Goal: Task Accomplishment & Management: Complete application form

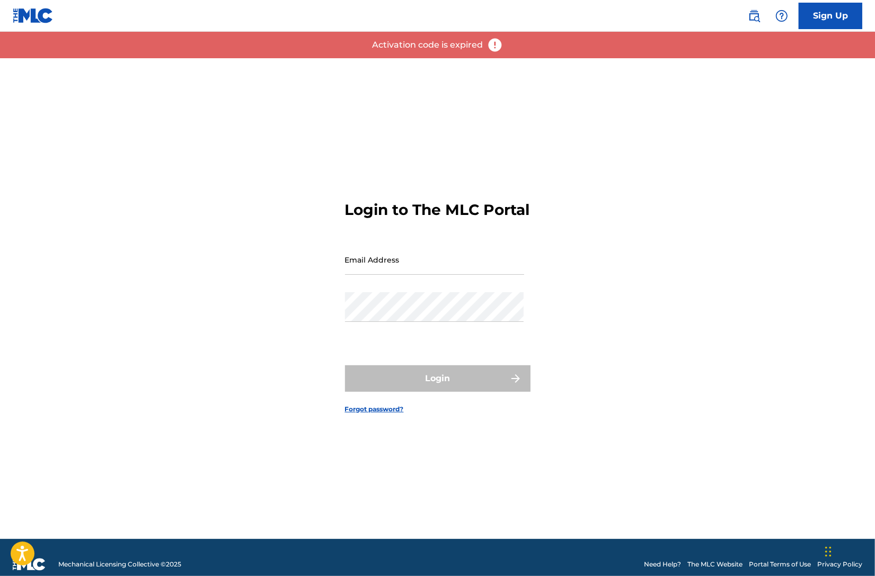
click at [456, 49] on p "Activation code is expired" at bounding box center [427, 45] width 111 height 13
click at [496, 45] on img at bounding box center [495, 45] width 16 height 16
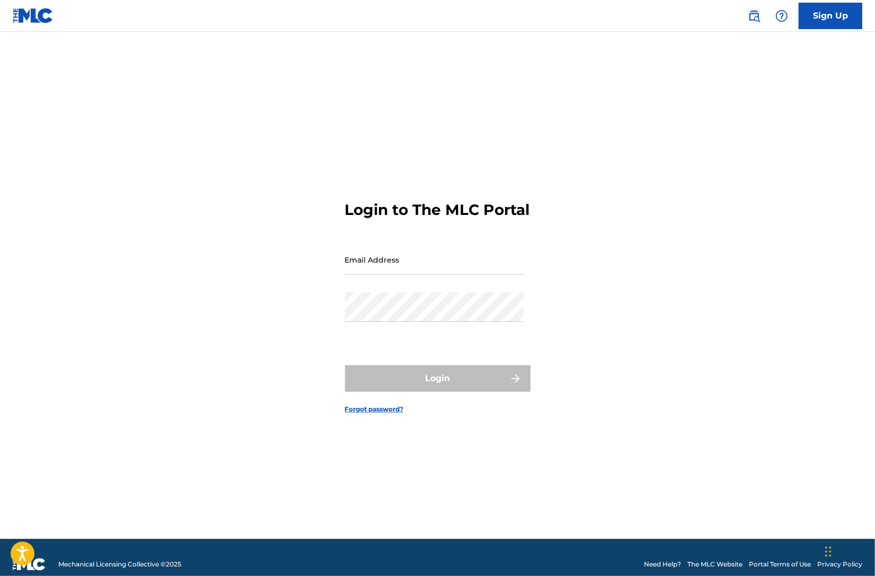
click at [388, 265] on input "Email Address" at bounding box center [434, 260] width 179 height 30
click at [384, 275] on input "Email Address" at bounding box center [434, 260] width 179 height 30
click at [455, 275] on input "[PERSON_NAME]" at bounding box center [434, 260] width 179 height 30
type input "[EMAIL_ADDRESS][DOMAIN_NAME]"
click at [812, 14] on link "Sign Up" at bounding box center [830, 16] width 64 height 26
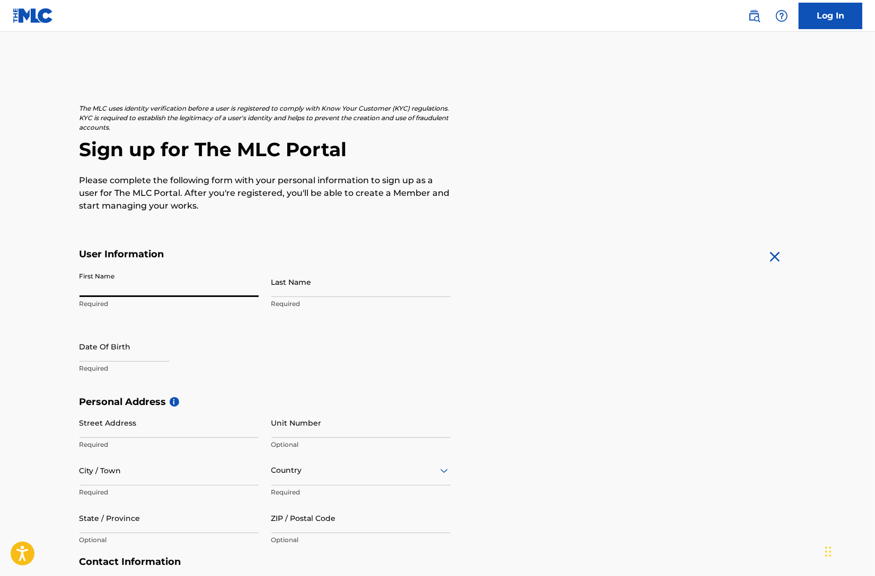
click at [178, 291] on input "First Name" at bounding box center [168, 282] width 179 height 30
type input "[PERSON_NAME]"
type input "Yonack"
type input "[STREET_ADDRESS]"
type input "Apt #5"
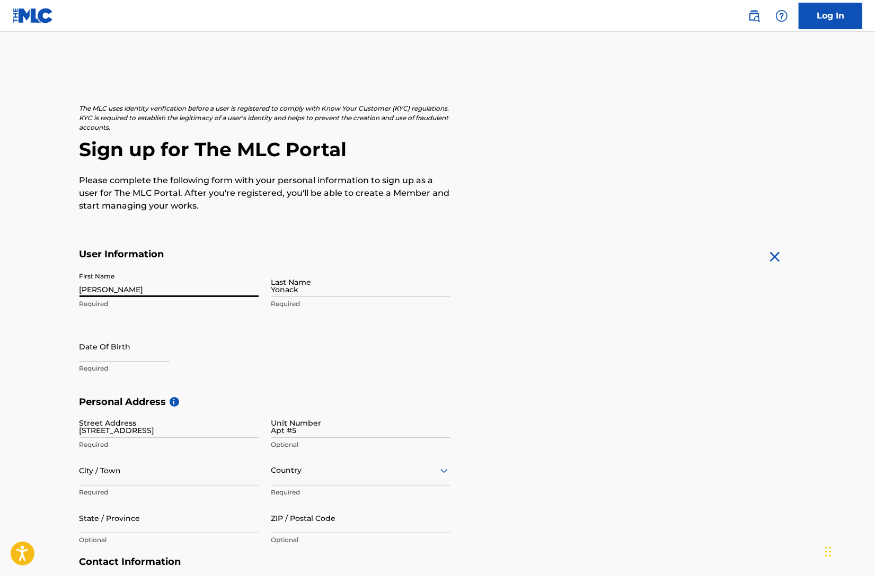
type input "[GEOGRAPHIC_DATA][PERSON_NAME]"
type input "[GEOGRAPHIC_DATA]"
type input "CA"
type input "90405"
type input "661"
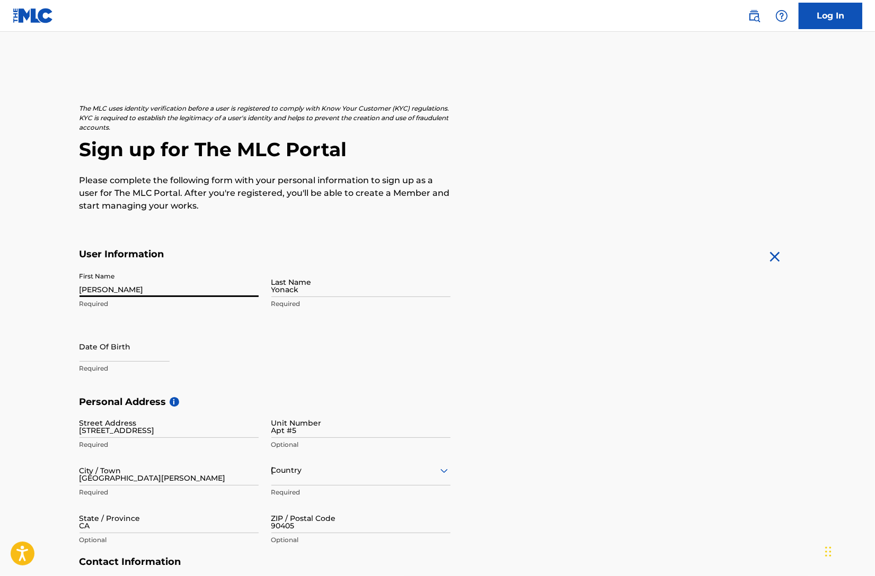
type input "9177640"
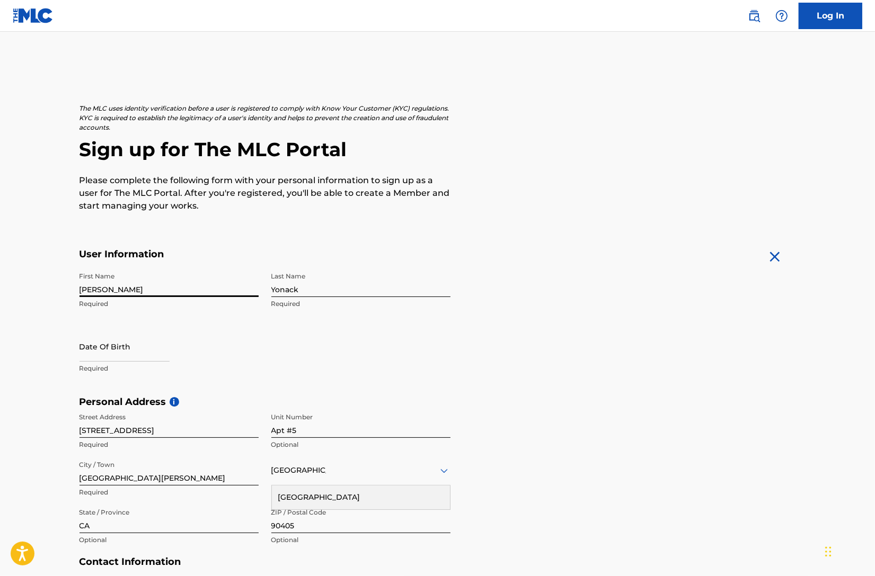
select select "7"
select select "2025"
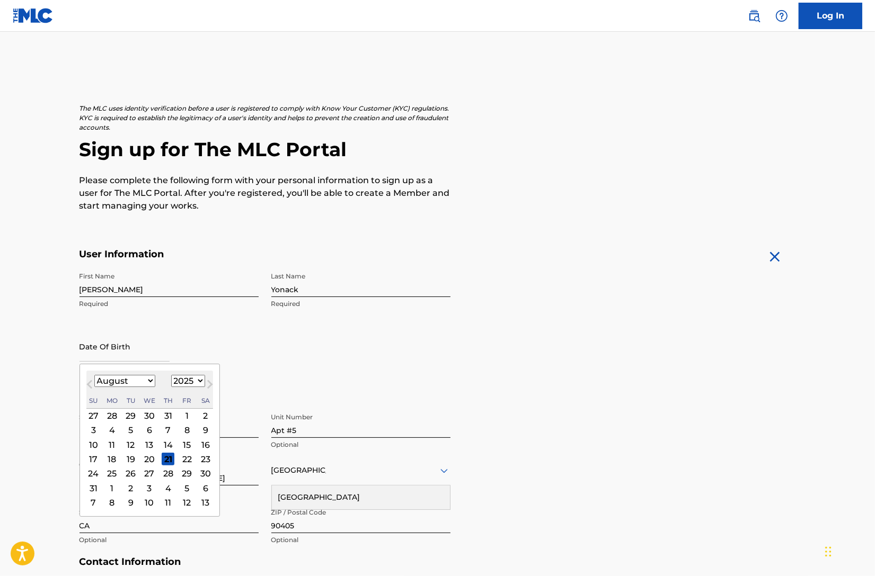
click at [153, 356] on input "text" at bounding box center [124, 347] width 90 height 30
click at [209, 444] on div "16" at bounding box center [205, 445] width 13 height 13
type input "[DATE]"
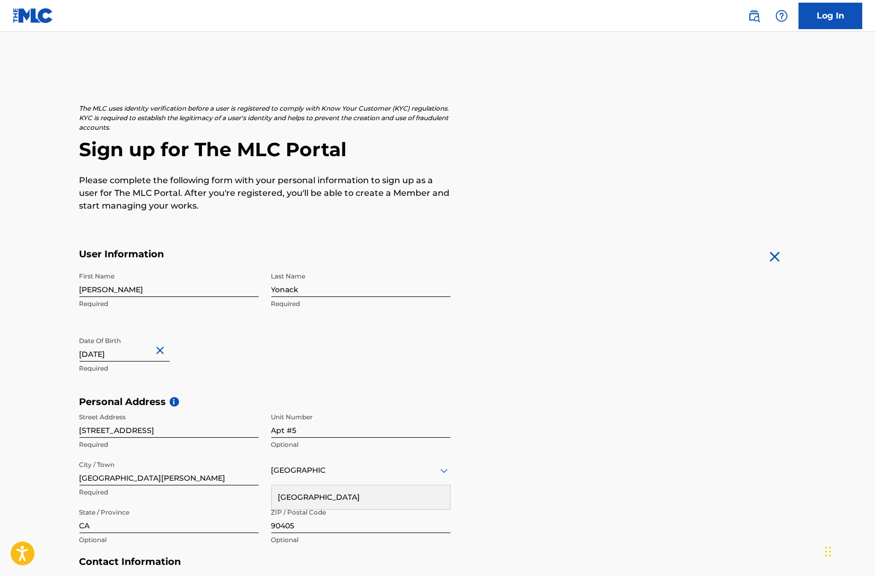
click at [126, 362] on div "[DATE]" at bounding box center [124, 348] width 90 height 32
click at [128, 354] on input "[DATE]" at bounding box center [124, 347] width 90 height 30
select select "7"
select select "2025"
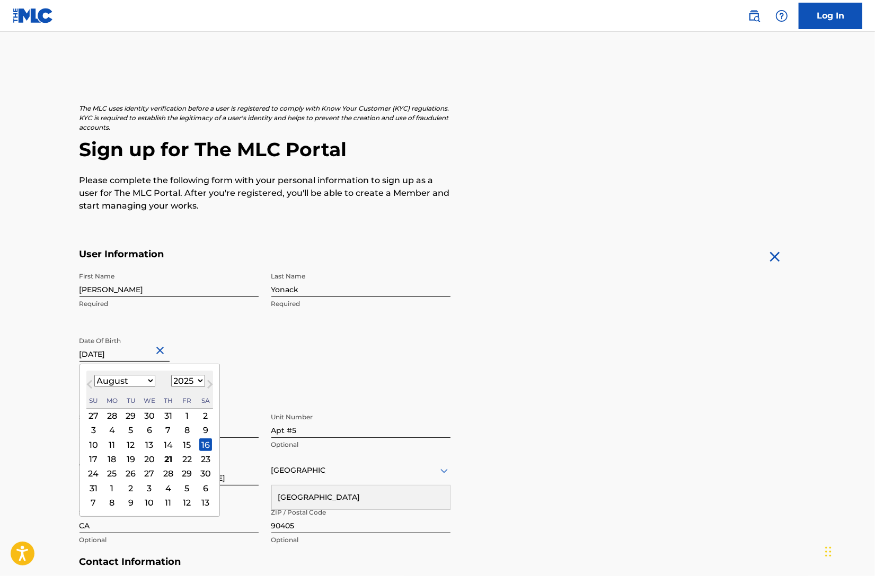
click at [141, 373] on div "August [DATE] February March April May June July August September October Novem…" at bounding box center [149, 390] width 127 height 38
click at [145, 378] on select "January February March April May June July August September October November De…" at bounding box center [124, 381] width 61 height 12
select select "4"
click at [94, 375] on select "January February March April May June July August September October November De…" at bounding box center [124, 381] width 61 height 12
click at [192, 381] on select "1899 1900 1901 1902 1903 1904 1905 1906 1907 1908 1909 1910 1911 1912 1913 1914…" at bounding box center [188, 381] width 34 height 12
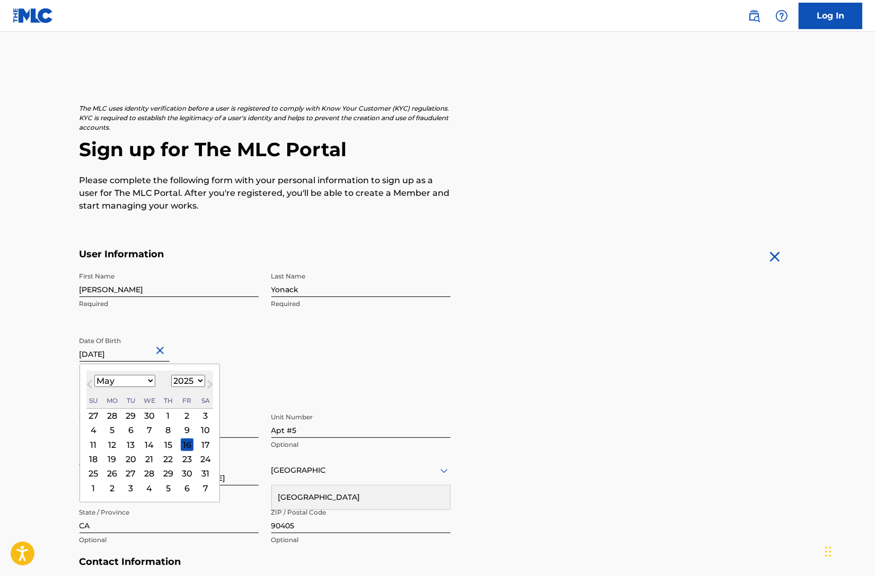
select select "1984"
click at [172, 375] on select "1899 1900 1901 1902 1903 1904 1905 1906 1907 1908 1909 1910 1911 1912 1913 1914…" at bounding box center [188, 381] width 34 height 12
click at [153, 446] on div "16" at bounding box center [149, 445] width 13 height 13
type input "[DATE]"
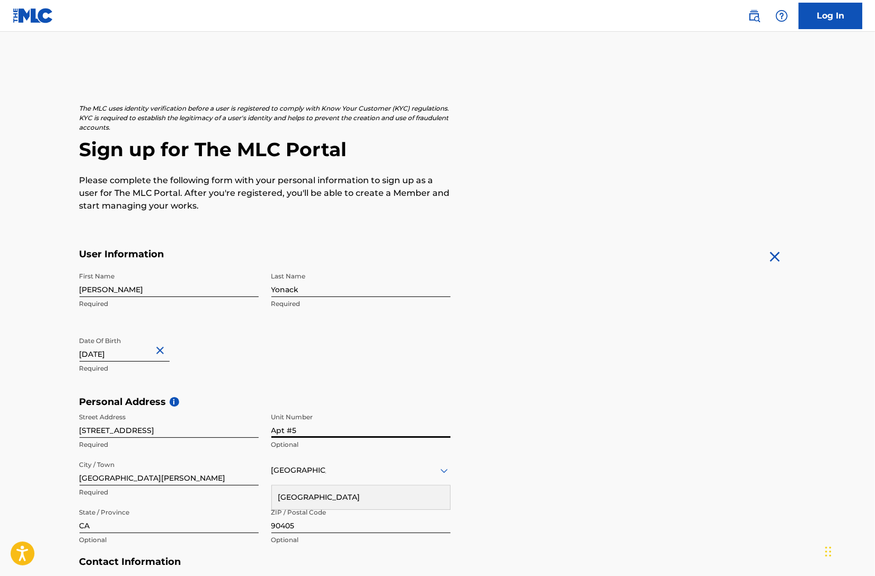
drag, startPoint x: 291, startPoint y: 431, endPoint x: 367, endPoint y: 316, distance: 137.4
click at [291, 431] on input "Apt #5" at bounding box center [360, 423] width 179 height 30
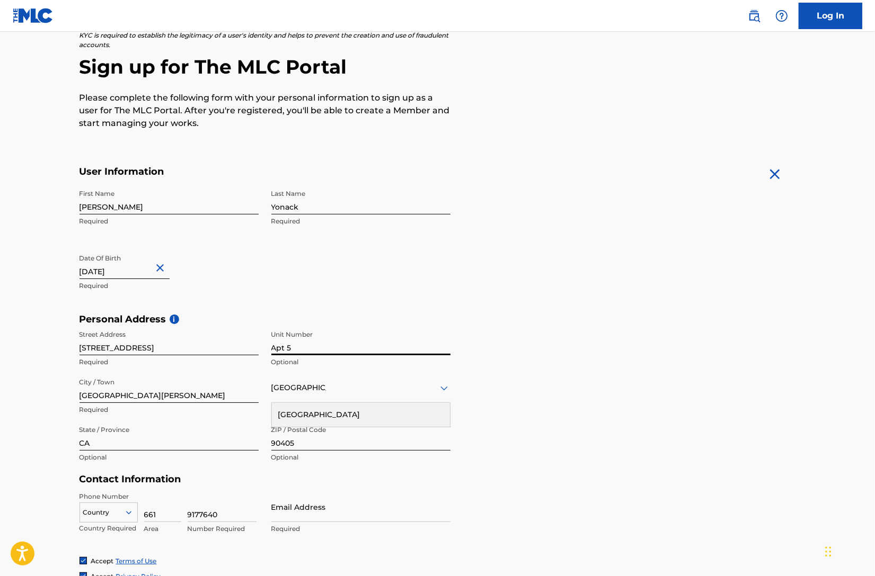
scroll to position [171, 0]
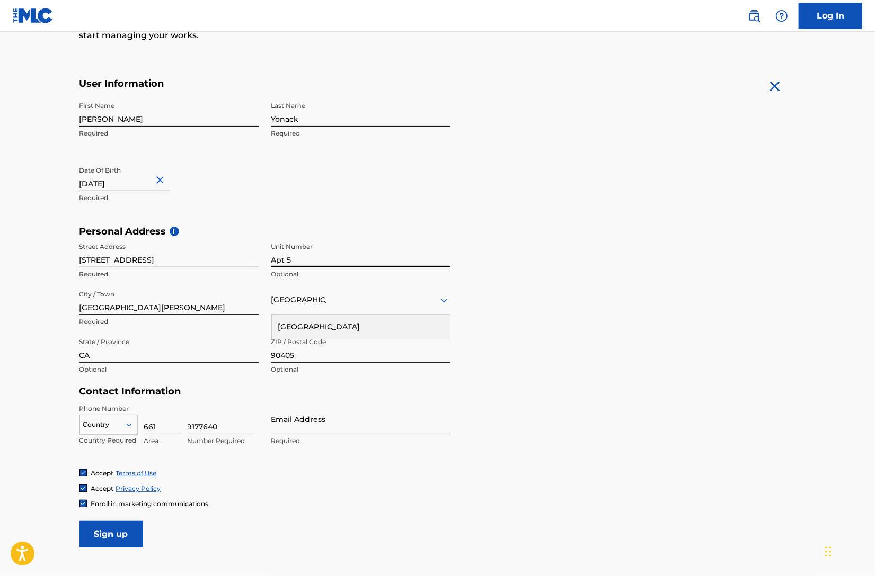
type input "Apt 5"
click at [335, 430] on input "Email Address" at bounding box center [360, 419] width 179 height 30
drag, startPoint x: 670, startPoint y: 369, endPoint x: 484, endPoint y: 425, distance: 194.2
click at [669, 369] on div "Personal Address i Street Address [STREET_ADDRESS] Optional City / Town [GEOGRA…" at bounding box center [437, 306] width 716 height 161
drag, startPoint x: 342, startPoint y: 427, endPoint x: 326, endPoint y: 430, distance: 15.6
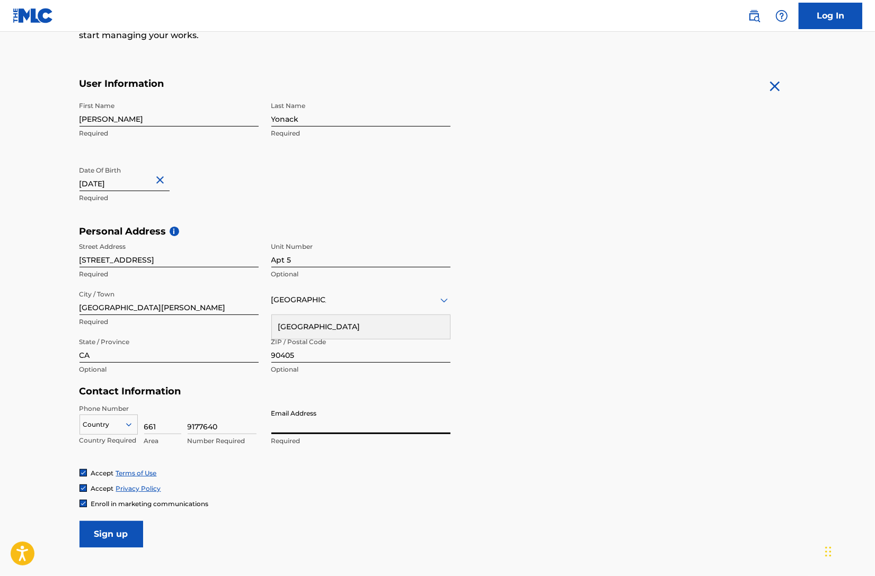
click at [341, 427] on input "Email Address" at bounding box center [360, 419] width 179 height 30
type input "o"
type input "[EMAIL_ADDRESS][DOMAIN_NAME]"
click at [372, 529] on form "User Information First Name [PERSON_NAME] Required Last Name [PERSON_NAME] Requ…" at bounding box center [437, 313] width 716 height 470
click at [497, 469] on div "Accept Terms of Use" at bounding box center [437, 473] width 716 height 9
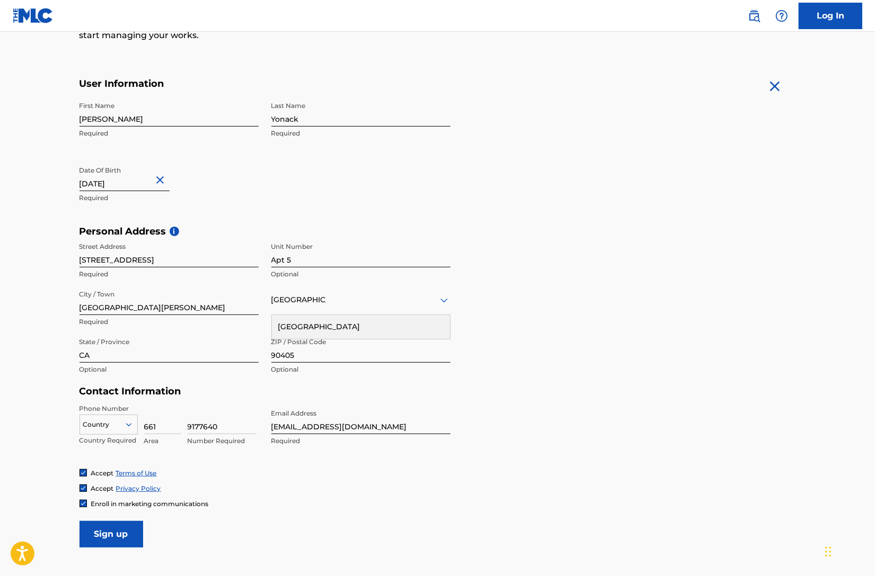
click at [95, 505] on span "Enroll in marketing communications" at bounding box center [150, 504] width 118 height 8
click at [134, 262] on input "[STREET_ADDRESS]" at bounding box center [168, 252] width 179 height 30
type input "[STREET_ADDRESS]"
click at [488, 361] on div "Personal Address i Street Address [STREET_ADDRESS] Optional City / Town [GEOGRA…" at bounding box center [437, 306] width 716 height 161
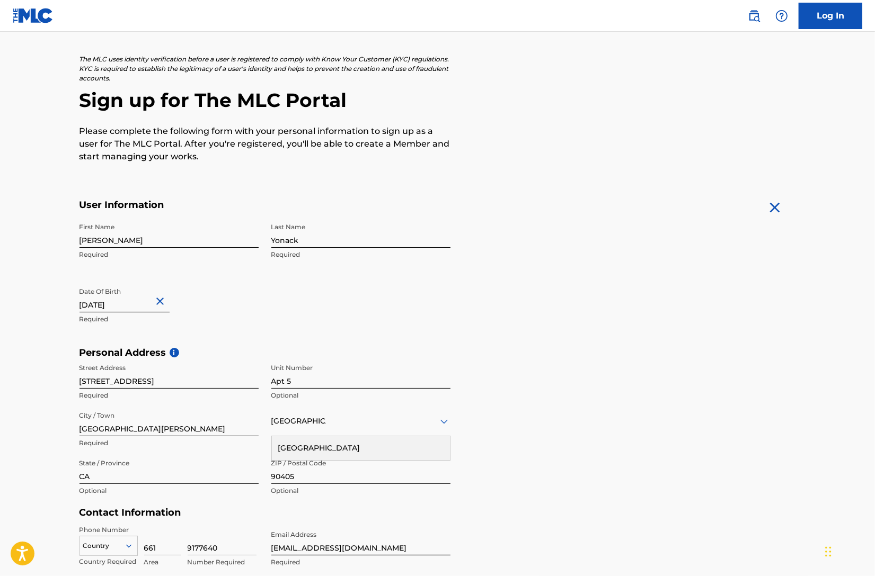
click at [511, 272] on form "User Information First Name [PERSON_NAME] Required Last Name [PERSON_NAME] Requ…" at bounding box center [437, 434] width 716 height 470
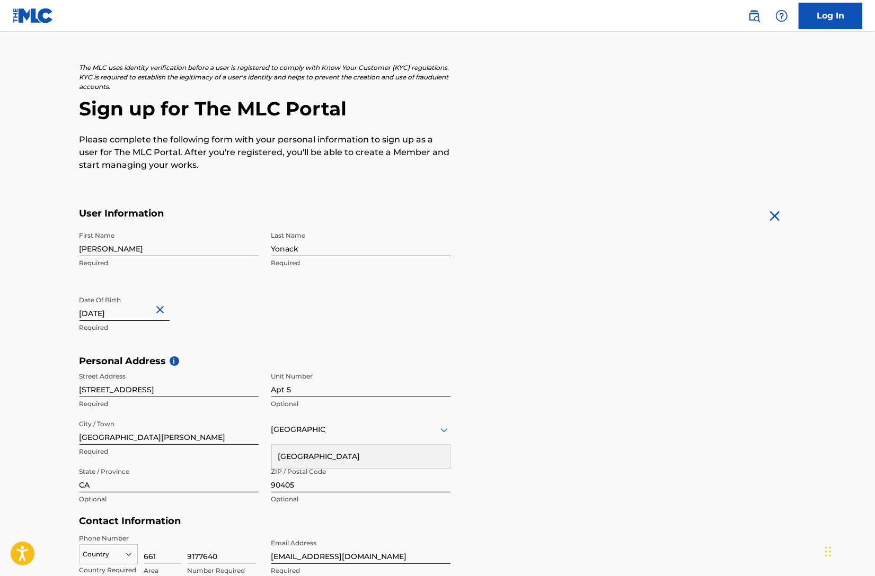
scroll to position [252, 0]
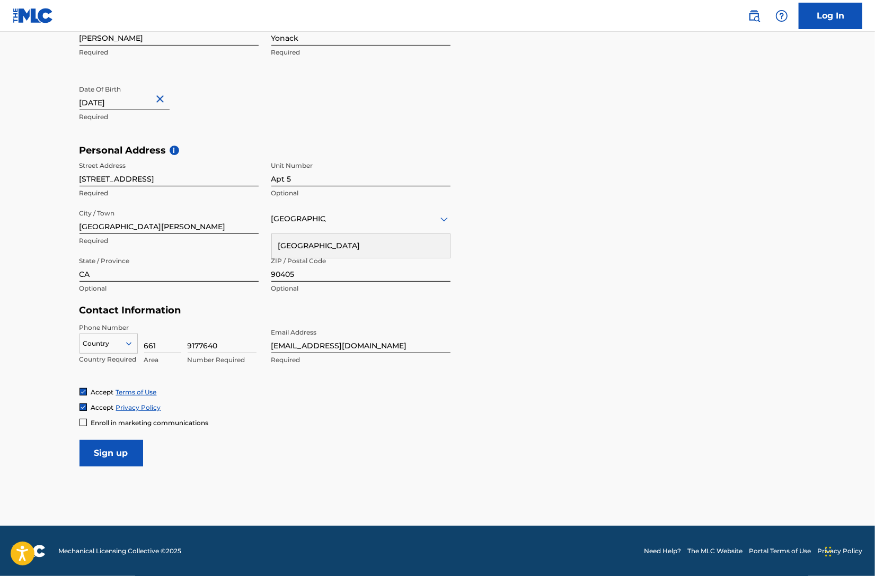
click at [99, 456] on input "Sign up" at bounding box center [111, 453] width 64 height 26
click at [137, 350] on div "Country" at bounding box center [108, 342] width 58 height 16
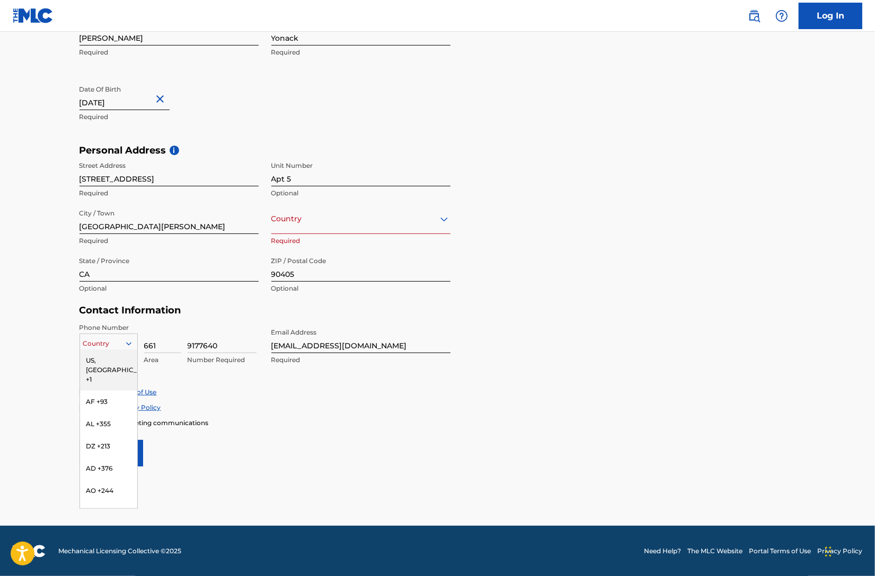
click at [121, 361] on div "US, [GEOGRAPHIC_DATA] +1" at bounding box center [108, 370] width 57 height 41
drag, startPoint x: 264, startPoint y: 453, endPoint x: 198, endPoint y: 410, distance: 79.5
click at [264, 453] on form "User Information First Name [PERSON_NAME] Required Last Name [PERSON_NAME] Requ…" at bounding box center [437, 232] width 716 height 470
click at [96, 348] on div at bounding box center [108, 344] width 57 height 12
click at [105, 360] on div "US, [GEOGRAPHIC_DATA] +1" at bounding box center [108, 370] width 57 height 41
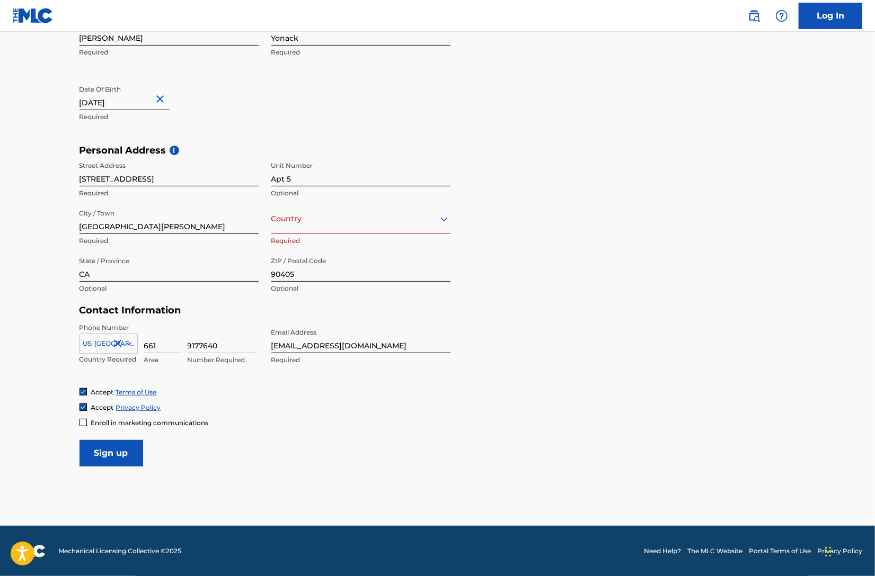
drag, startPoint x: 296, startPoint y: 474, endPoint x: 191, endPoint y: 477, distance: 104.9
click at [295, 474] on main "The MLC uses identity verification before a user is registered to comply with K…" at bounding box center [437, 153] width 875 height 746
click at [116, 457] on input "Sign up" at bounding box center [111, 453] width 64 height 26
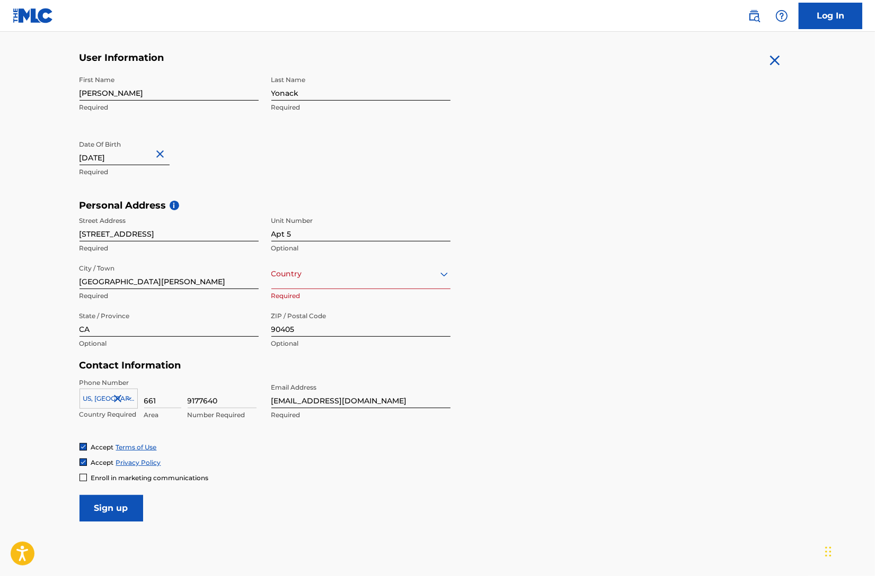
scroll to position [0, 0]
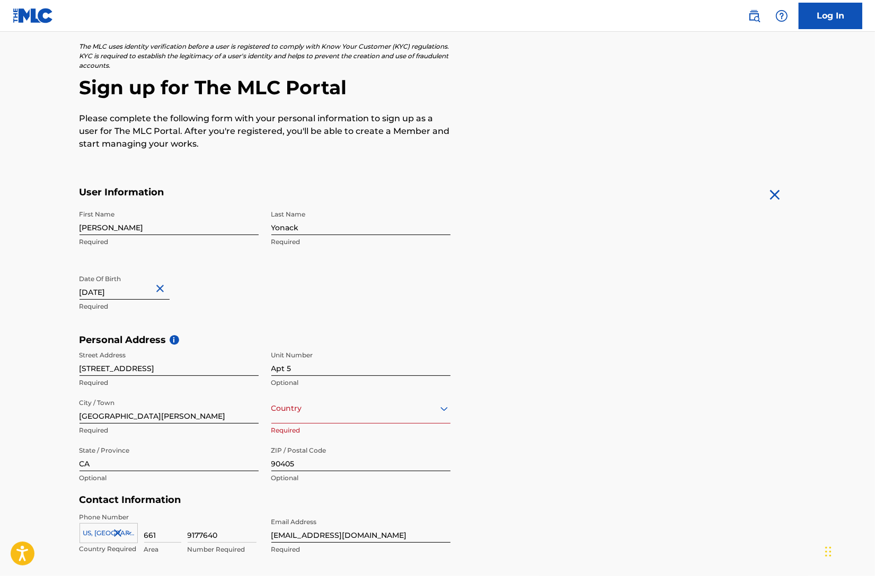
click at [314, 424] on div "option , selected. Select is focused ,type to refine list, press Down to open t…" at bounding box center [360, 409] width 179 height 30
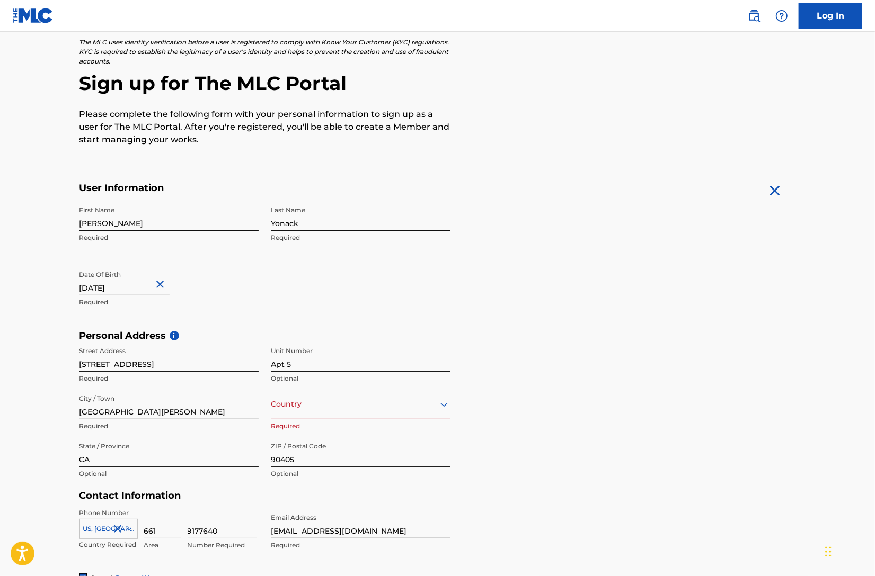
scroll to position [69, 0]
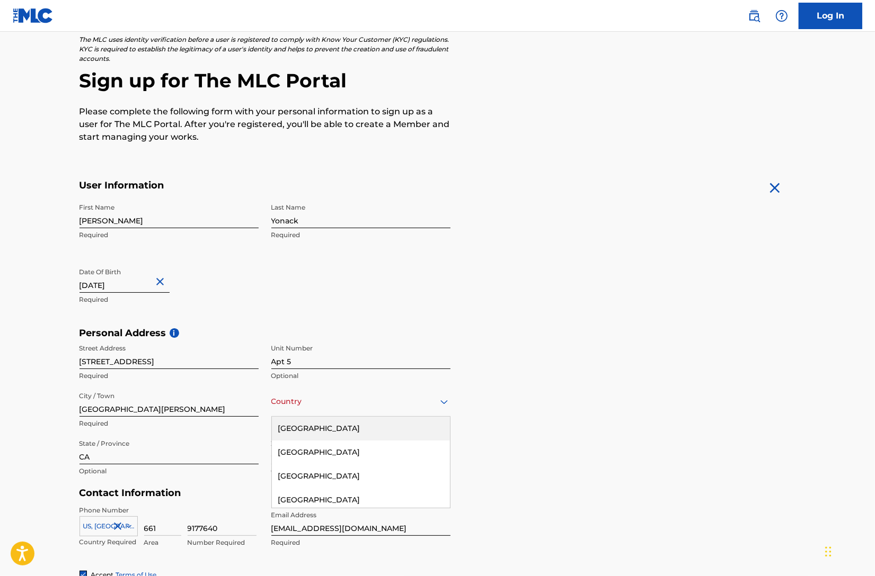
click at [321, 429] on div "[GEOGRAPHIC_DATA]" at bounding box center [361, 429] width 178 height 24
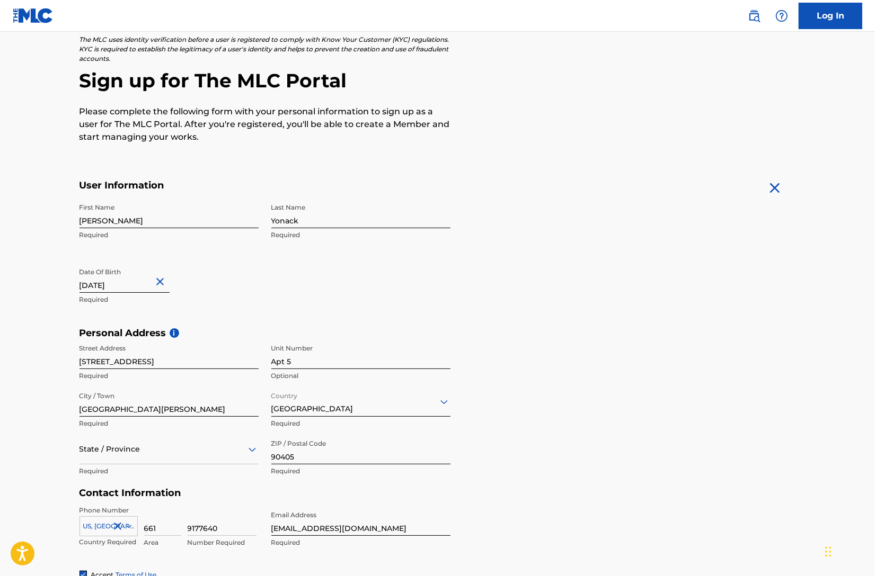
scroll to position [208, 0]
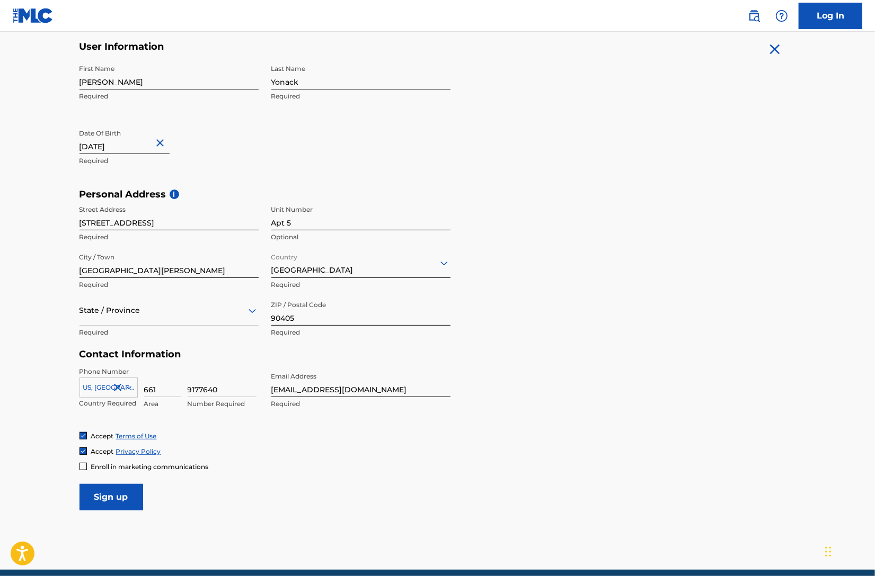
click at [124, 316] on div "State / Province" at bounding box center [168, 311] width 179 height 30
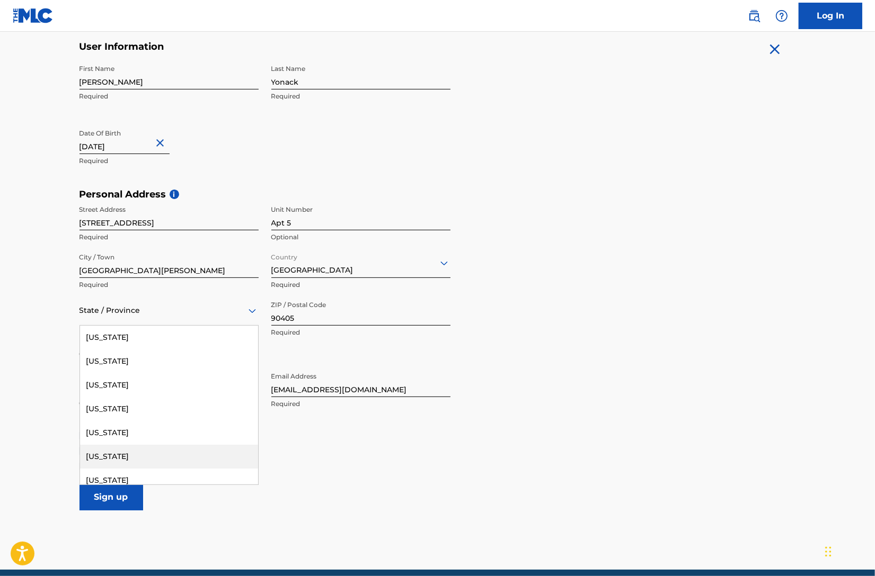
click at [155, 451] on div "[US_STATE]" at bounding box center [169, 457] width 178 height 24
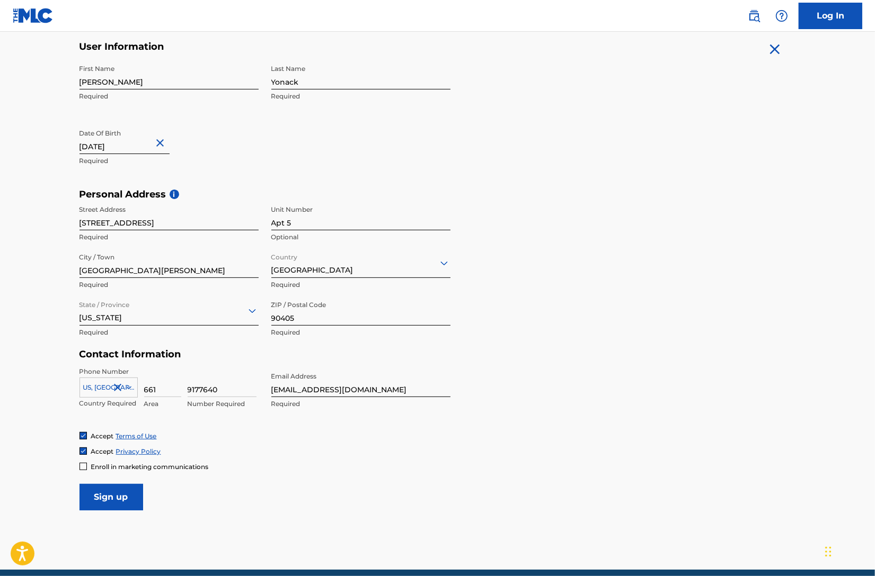
drag, startPoint x: 468, startPoint y: 451, endPoint x: 289, endPoint y: 481, distance: 181.0
click at [468, 451] on div "Accept Privacy Policy" at bounding box center [437, 451] width 716 height 9
click at [101, 497] on input "Sign up" at bounding box center [111, 497] width 64 height 26
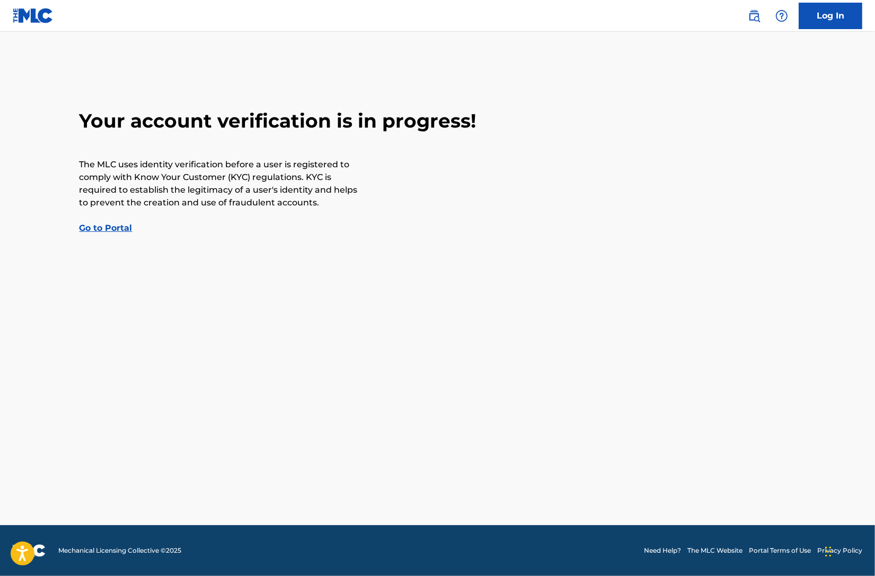
click at [108, 232] on link "Go to Portal" at bounding box center [105, 228] width 53 height 10
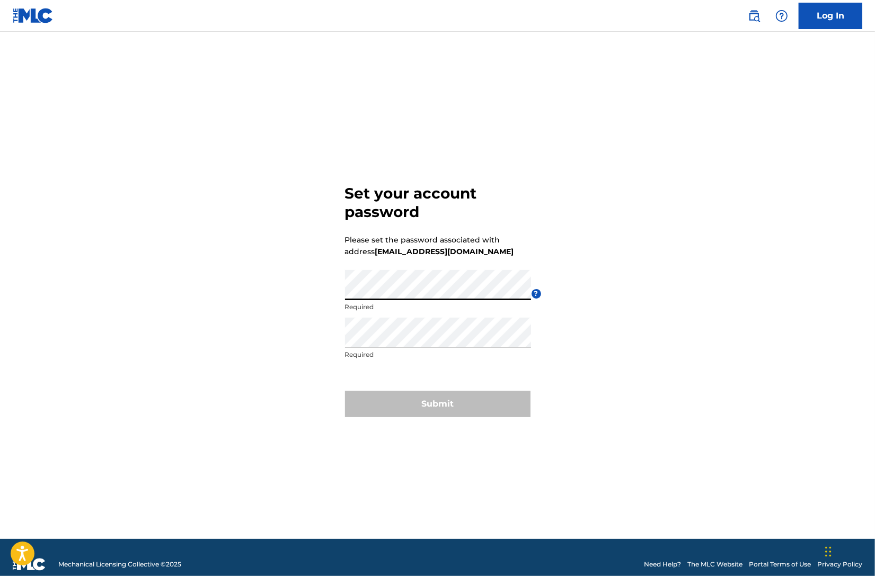
click at [568, 266] on div "Set your account password Please set the password associated with address [EMAI…" at bounding box center [438, 298] width 742 height 481
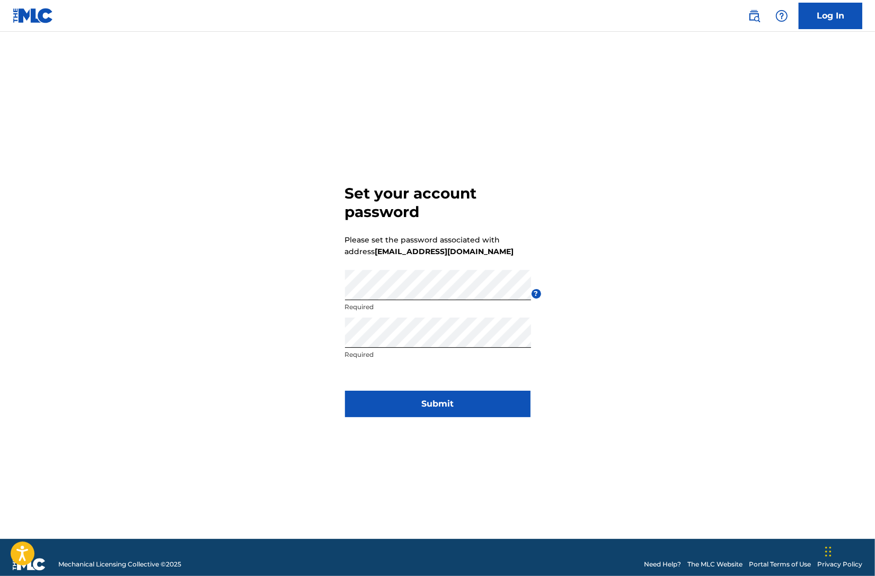
click at [437, 410] on button "Submit" at bounding box center [437, 404] width 185 height 26
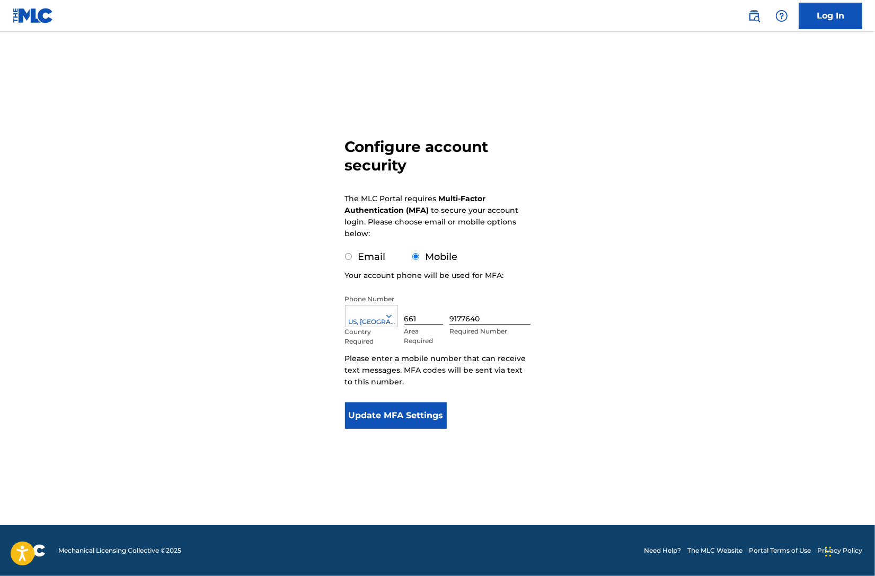
drag, startPoint x: 355, startPoint y: 258, endPoint x: 366, endPoint y: 270, distance: 16.1
click at [355, 258] on div "Email" at bounding box center [365, 257] width 41 height 14
click at [348, 255] on input "Email" at bounding box center [348, 256] width 7 height 7
radio input "true"
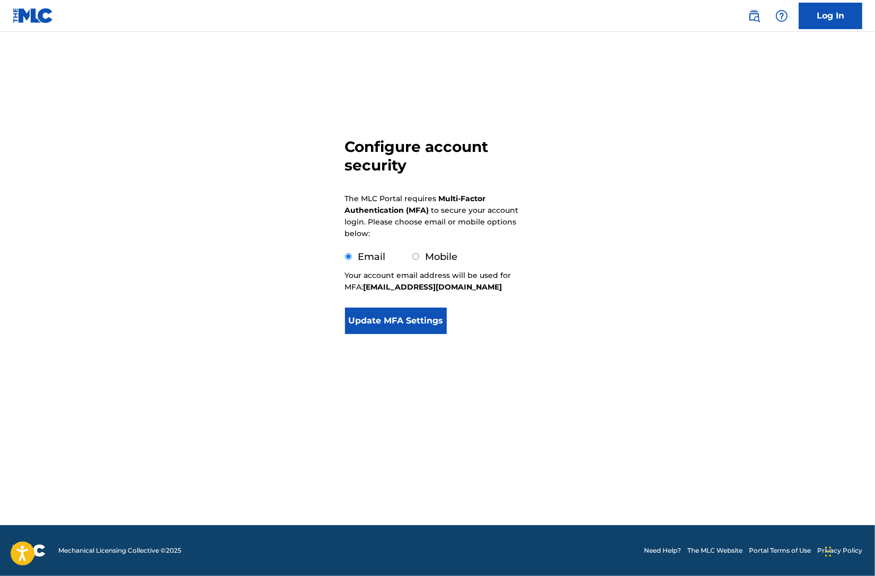
click at [388, 322] on button "Update MFA Settings" at bounding box center [396, 321] width 102 height 26
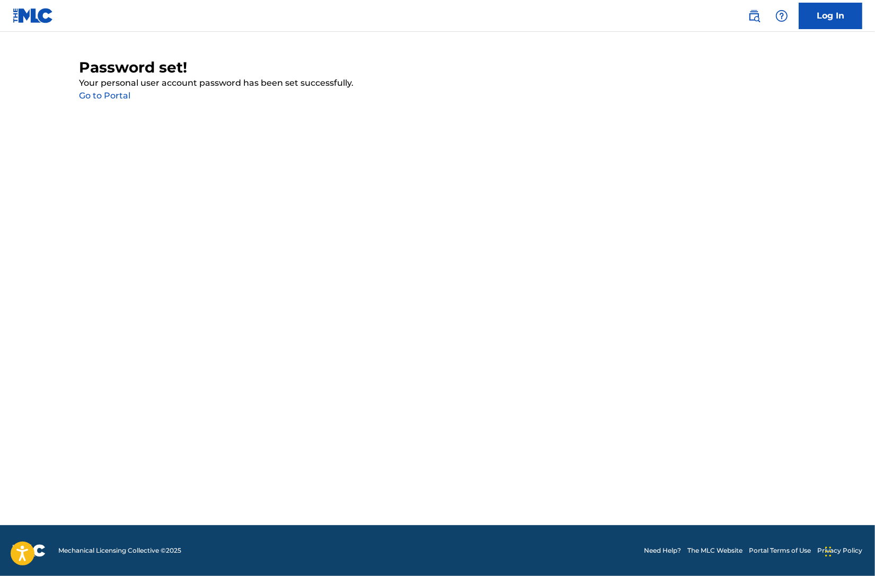
click at [109, 95] on link "Go to Portal" at bounding box center [104, 96] width 51 height 10
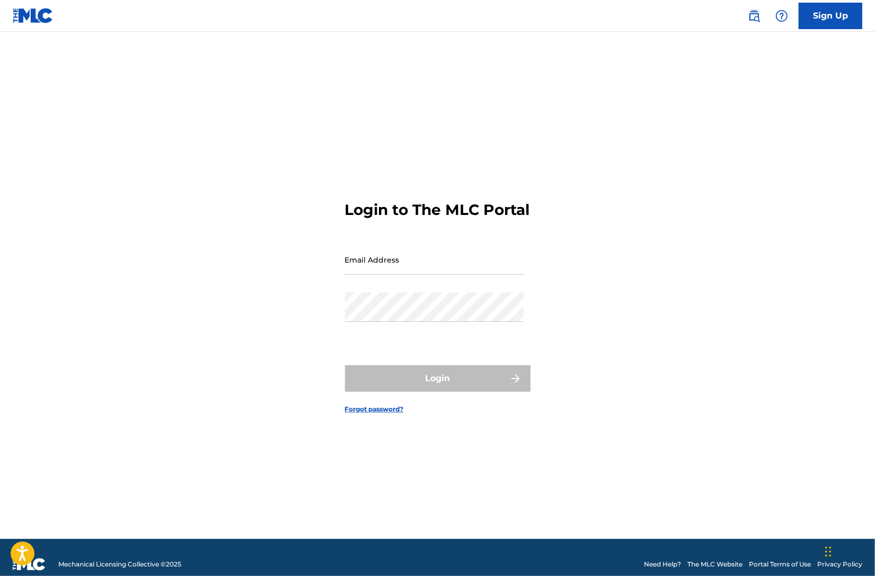
click at [364, 269] on input "Email Address" at bounding box center [434, 260] width 179 height 30
type input "[EMAIL_ADDRESS][DOMAIN_NAME]"
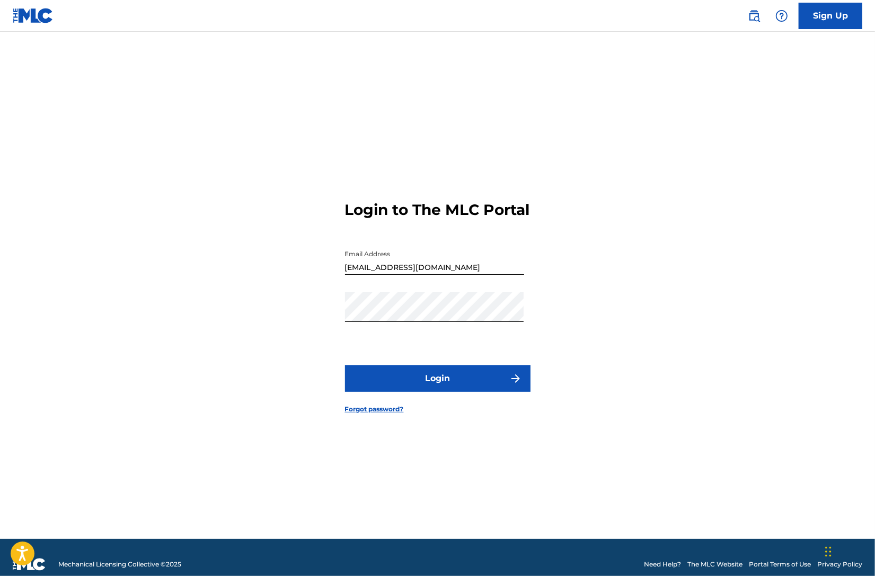
click at [412, 384] on button "Login" at bounding box center [437, 379] width 185 height 26
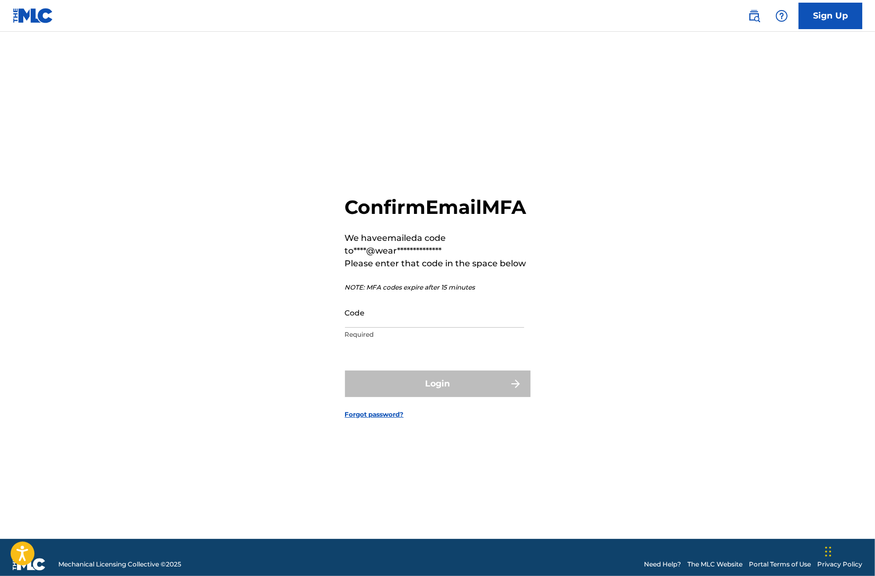
click at [389, 328] on input "Code" at bounding box center [434, 313] width 179 height 30
paste input "118395"
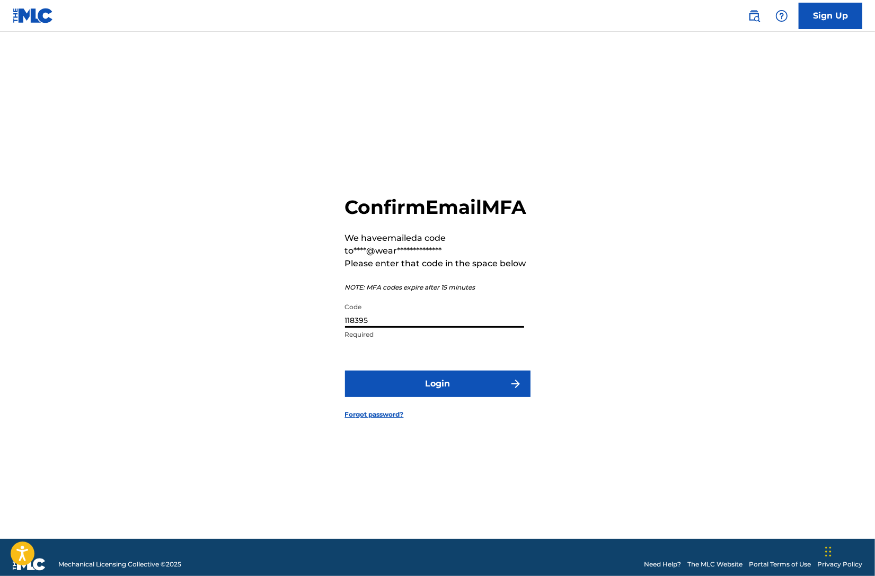
type input "118395"
click at [433, 390] on button "Login" at bounding box center [437, 384] width 185 height 26
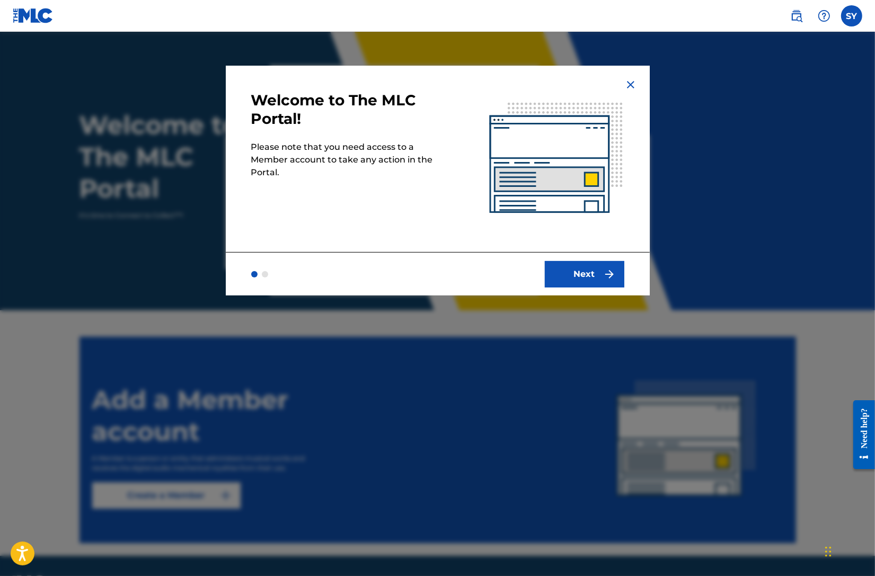
click at [604, 278] on img "submit" at bounding box center [609, 274] width 13 height 13
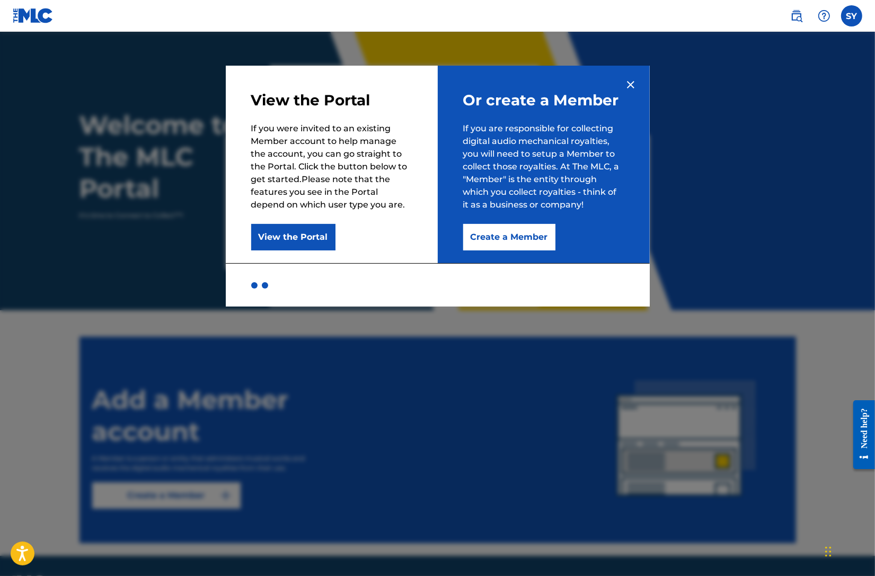
click at [523, 240] on button "Create a Member" at bounding box center [509, 237] width 92 height 26
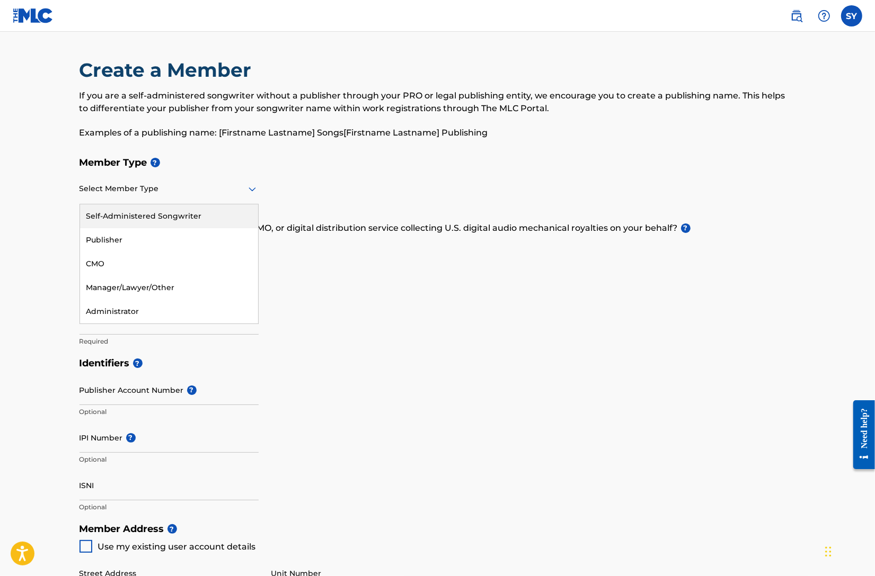
click at [180, 190] on div at bounding box center [168, 188] width 179 height 13
click at [183, 240] on div "Publisher" at bounding box center [169, 240] width 178 height 24
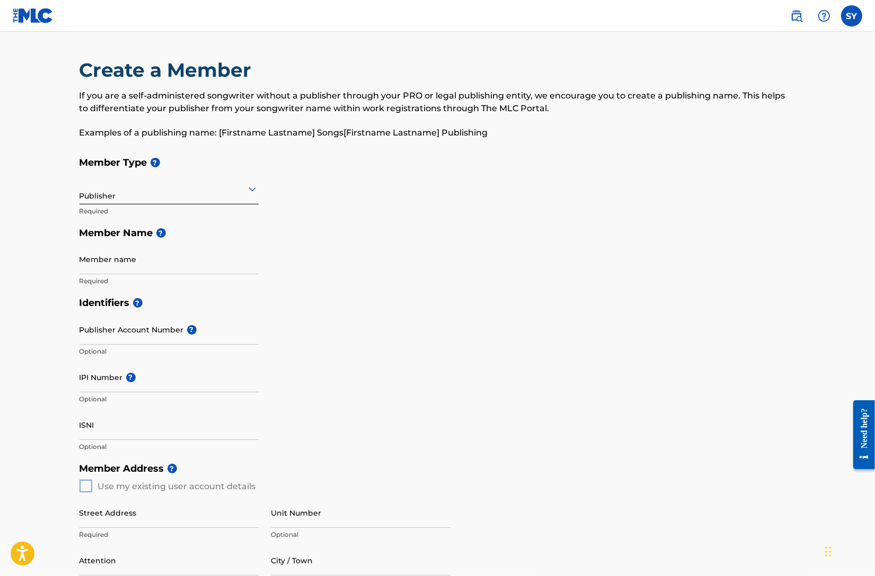
click at [227, 195] on div "Publisher" at bounding box center [168, 189] width 179 height 26
click at [197, 213] on div "Self-Administered Songwriter" at bounding box center [169, 216] width 178 height 24
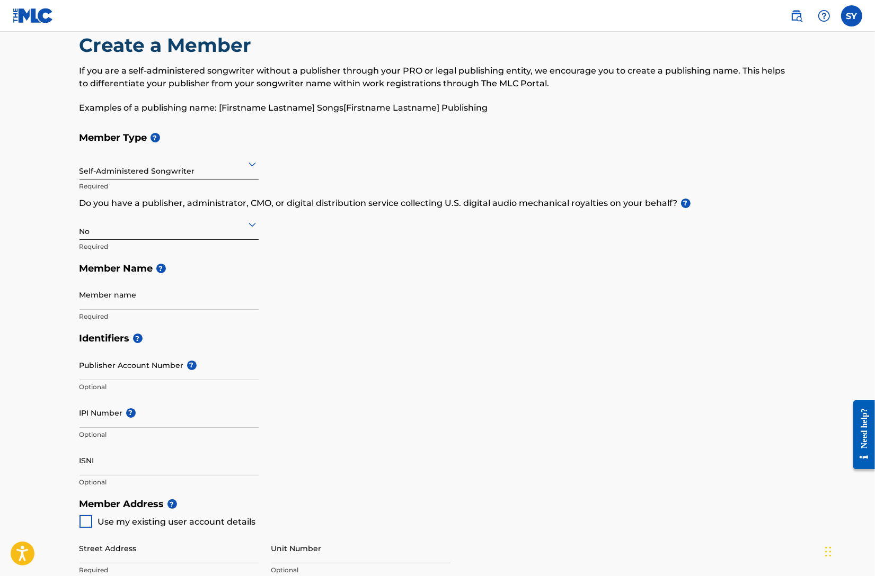
scroll to position [33, 0]
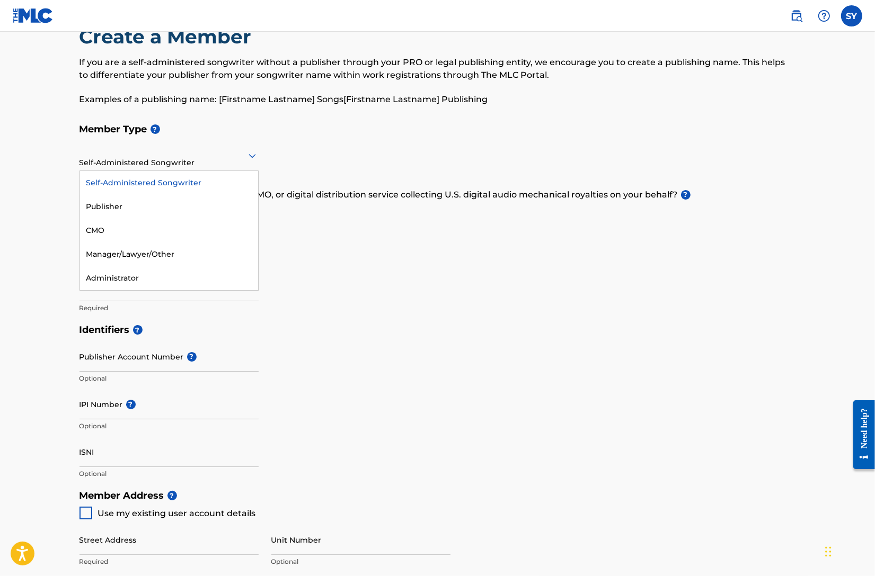
click at [142, 156] on div at bounding box center [168, 155] width 179 height 13
click at [156, 182] on div "Self-Administered Songwriter" at bounding box center [169, 183] width 178 height 24
click at [162, 156] on div at bounding box center [168, 155] width 179 height 13
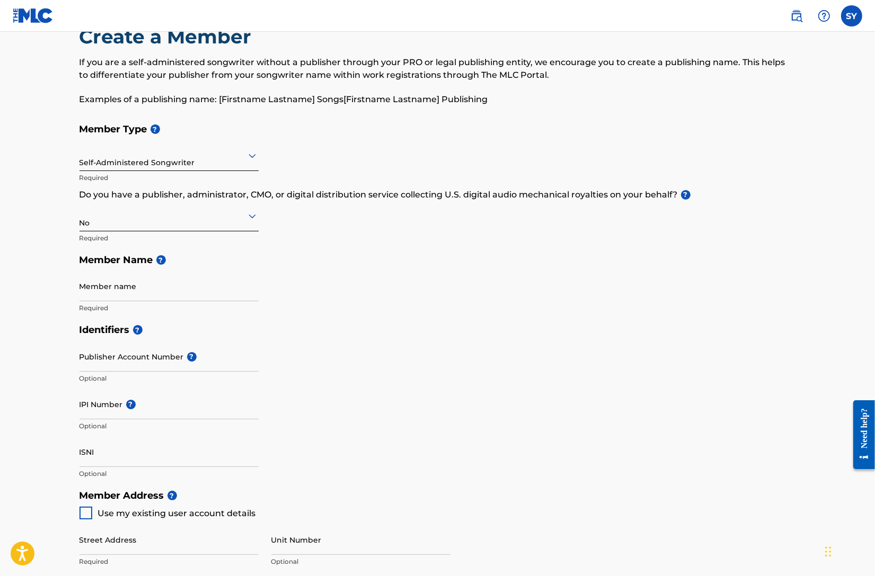
drag, startPoint x: 180, startPoint y: 147, endPoint x: 171, endPoint y: 107, distance: 40.9
click at [180, 146] on div "Self-Administered Songwriter" at bounding box center [168, 156] width 179 height 26
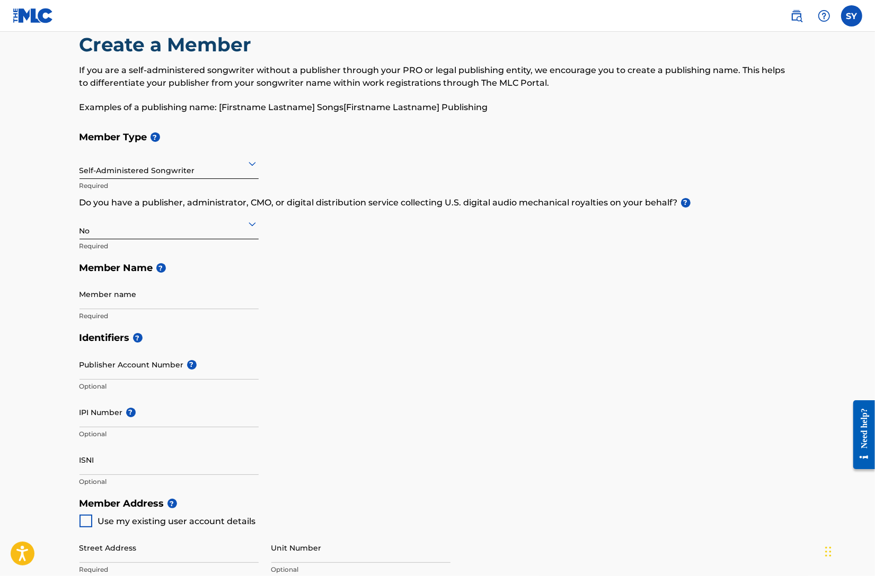
click at [24, 13] on img at bounding box center [33, 15] width 41 height 15
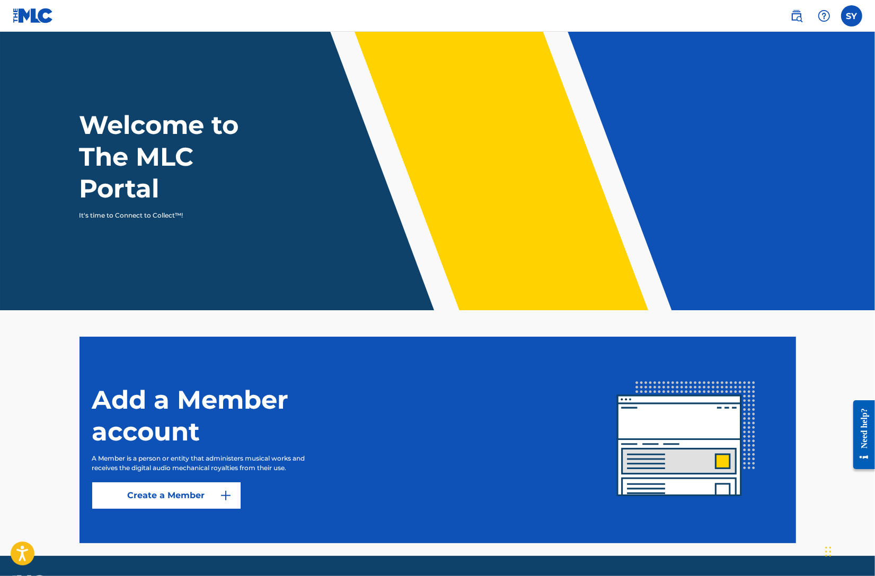
click at [857, 23] on label at bounding box center [851, 15] width 21 height 21
click at [851, 16] on input "SY Samantha Yonack info@wearejimandsam.com Notification Preferences Profile Log…" at bounding box center [851, 16] width 0 height 0
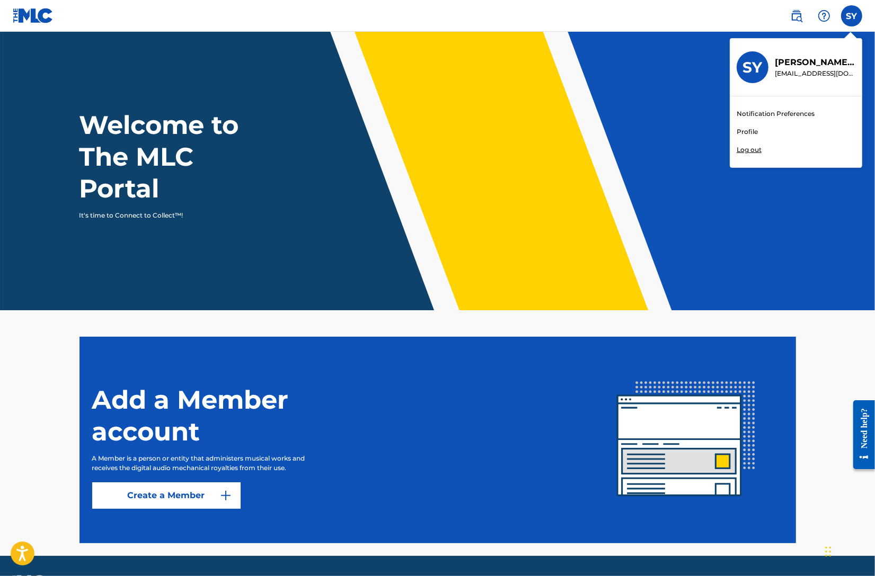
click at [755, 126] on div "Notification Preferences Profile Log out" at bounding box center [795, 131] width 131 height 71
click at [851, 16] on input "SY Samantha Yonack info@wearejimandsam.com Notification Preferences Profile Log…" at bounding box center [851, 16] width 0 height 0
click at [750, 130] on link "Profile" at bounding box center [746, 132] width 21 height 10
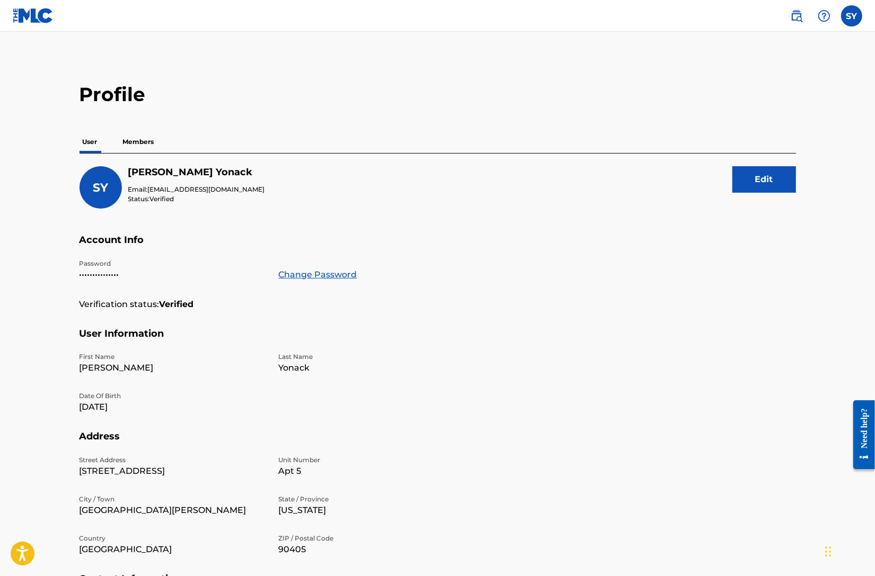
click at [142, 149] on p "Members" at bounding box center [139, 142] width 38 height 22
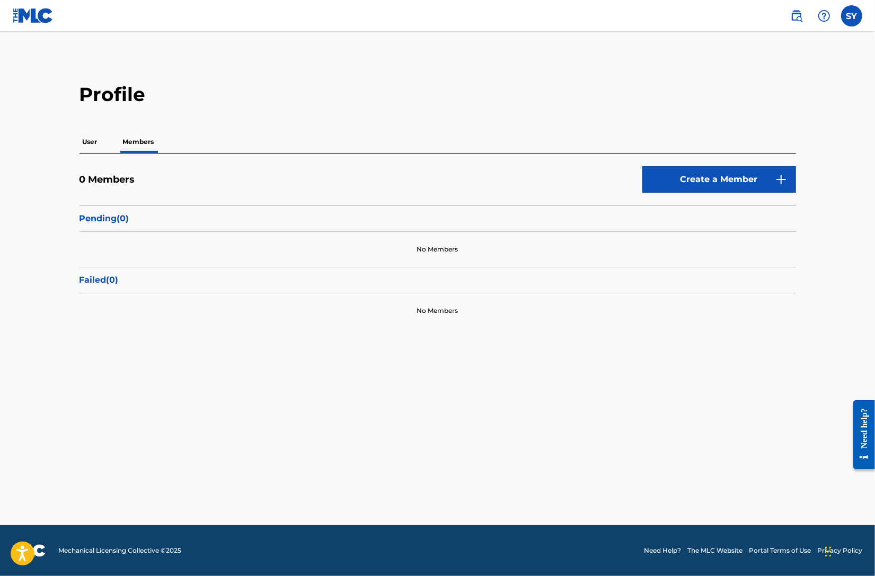
click at [705, 184] on link "Create a Member" at bounding box center [719, 179] width 154 height 26
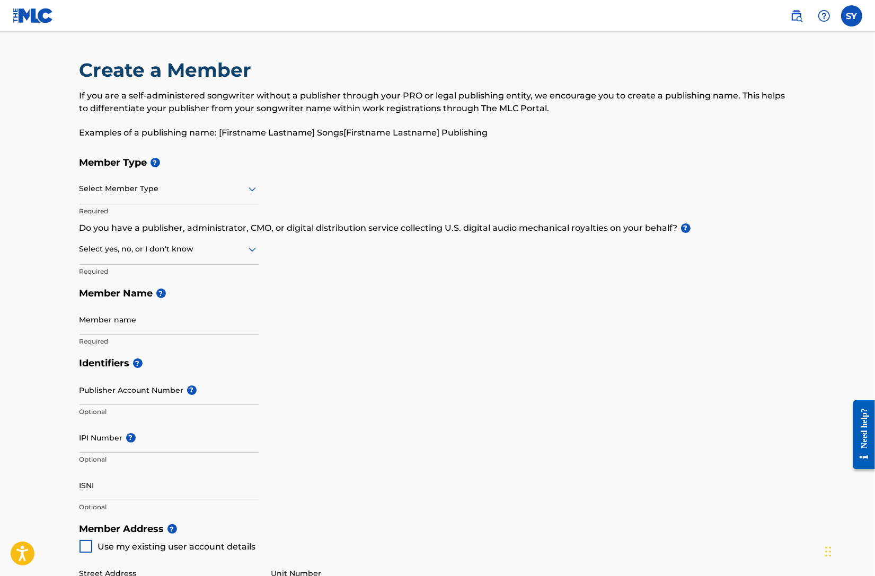
click at [151, 193] on div at bounding box center [168, 188] width 179 height 13
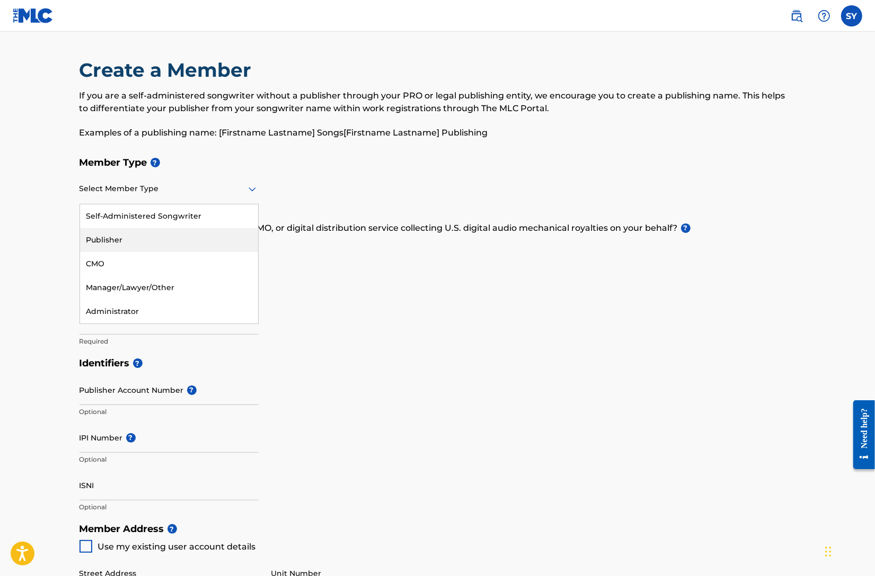
click at [144, 240] on div "Publisher" at bounding box center [169, 240] width 178 height 24
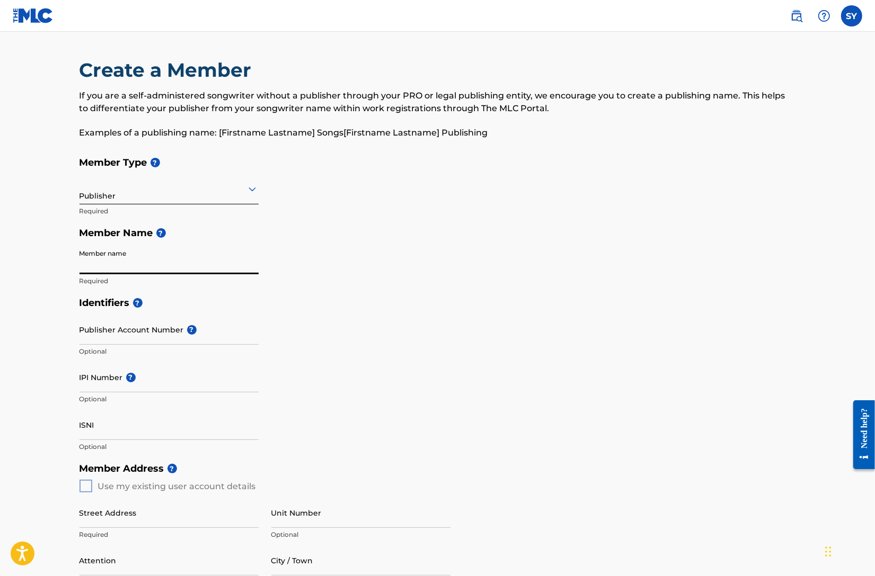
click at [139, 262] on input "Member name" at bounding box center [168, 259] width 179 height 30
type input "Never Told Publishing"
drag, startPoint x: 375, startPoint y: 326, endPoint x: 275, endPoint y: 334, distance: 99.9
click at [375, 326] on div "Identifiers ? Publisher Account Number ? Optional IPI Number ? Optional ISNI Op…" at bounding box center [437, 375] width 716 height 166
click at [64, 334] on main "Create a Member If you are a self-administered songwriter without a publisher t…" at bounding box center [437, 477] width 875 height 891
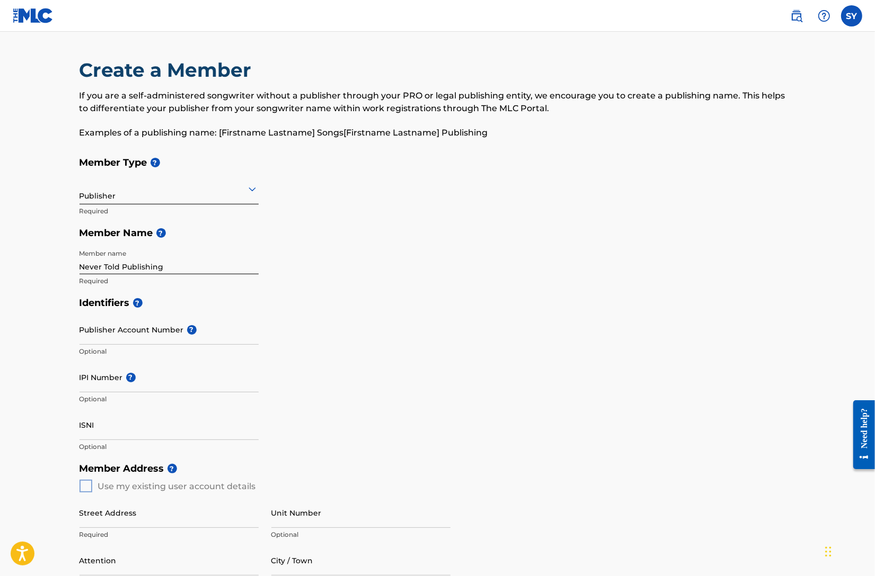
click at [101, 332] on input "Publisher Account Number ?" at bounding box center [168, 330] width 179 height 30
click at [304, 314] on div "Identifiers ? Publisher Account Number ? Optional IPI Number ? Optional ISNI Op…" at bounding box center [437, 375] width 716 height 166
click at [180, 383] on input "IPI Number ?" at bounding box center [168, 377] width 179 height 30
paste input "698971558"
type input "698971558"
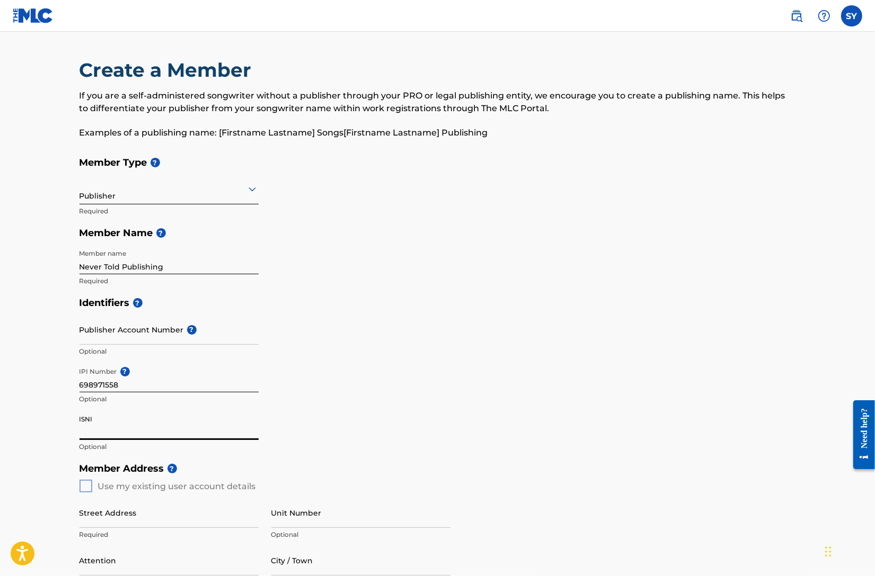
click at [124, 434] on input "ISNI" at bounding box center [168, 425] width 179 height 30
click at [367, 436] on div "Identifiers ? Publisher Account Number ? Optional IPI Number ? 698971558 Option…" at bounding box center [437, 375] width 716 height 166
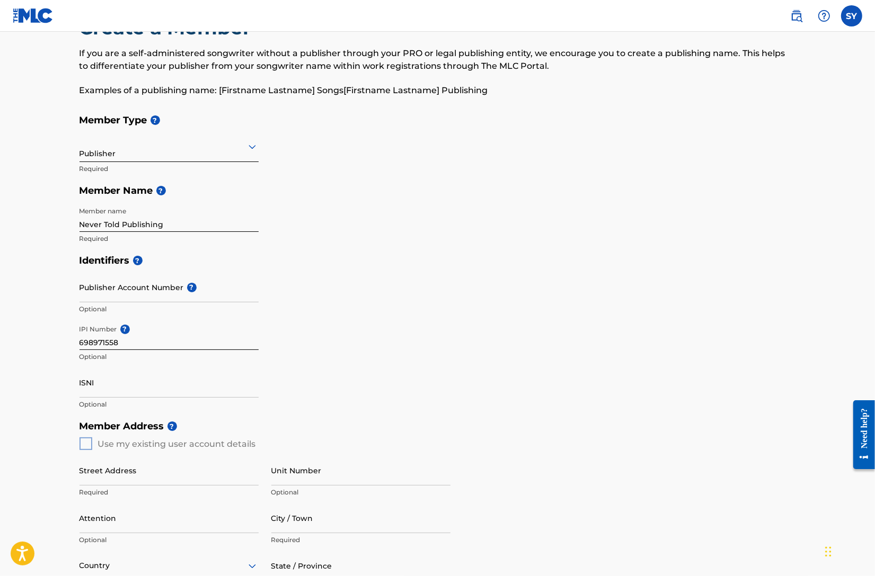
scroll to position [59, 0]
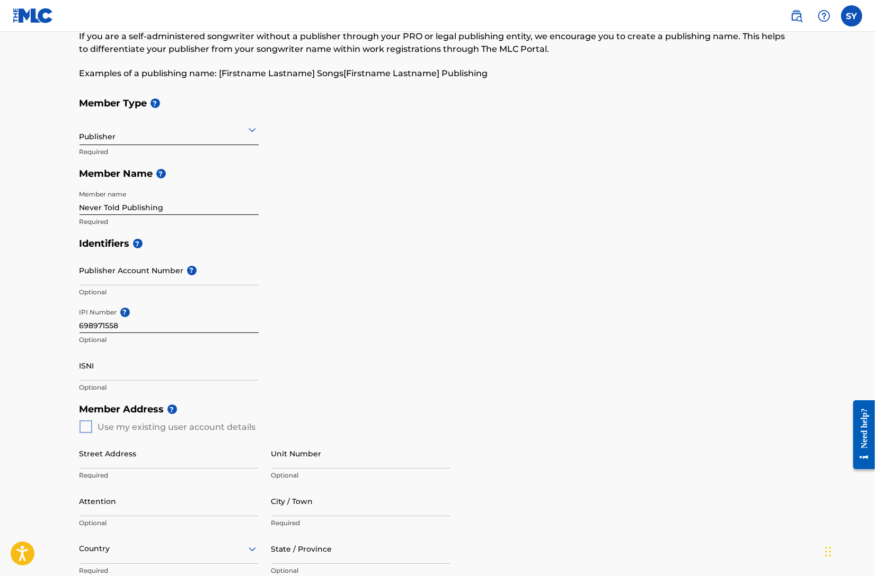
click at [83, 428] on div "Member Address ? Use my existing user account details Street Address Required U…" at bounding box center [437, 519] width 716 height 242
click at [88, 427] on div "Member Address ? Use my existing user account details Street Address Required U…" at bounding box center [437, 519] width 716 height 242
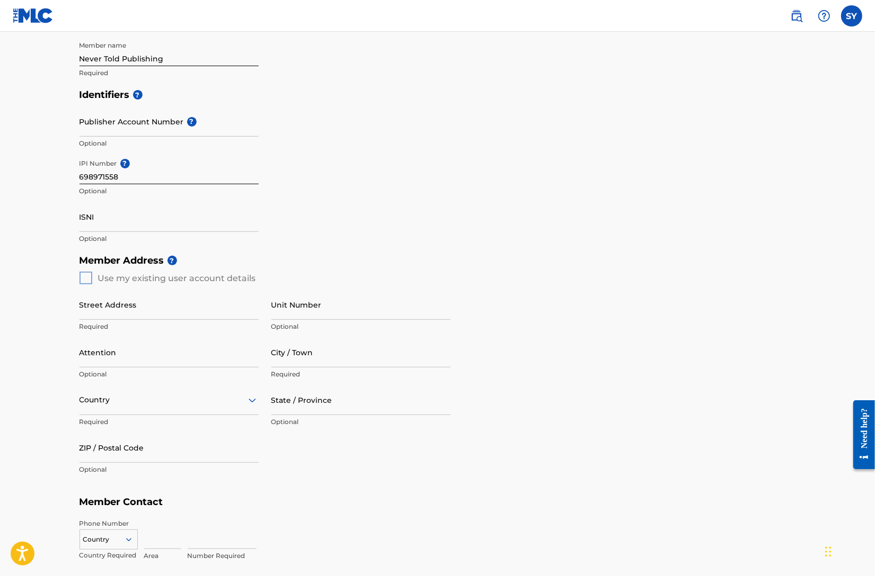
click at [145, 307] on input "Street Address" at bounding box center [168, 305] width 179 height 30
type input "[STREET_ADDRESS]"
type input "Apt. #5"
click at [140, 362] on input "Attention" at bounding box center [168, 352] width 179 height 30
click at [298, 362] on input "City / Town" at bounding box center [360, 352] width 179 height 30
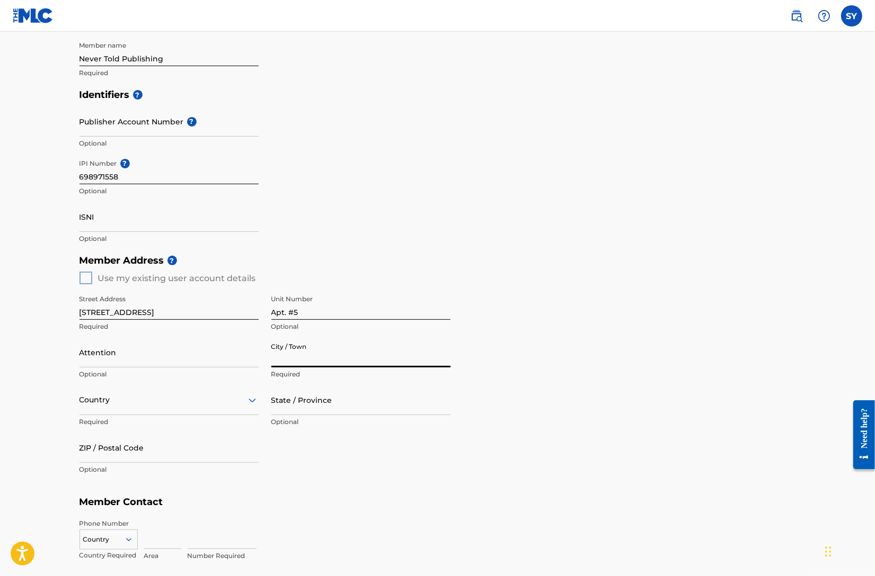
type input "[GEOGRAPHIC_DATA][PERSON_NAME]"
type input "Jim Hanft"
type input "[GEOGRAPHIC_DATA]"
type input "CA"
type input "90405"
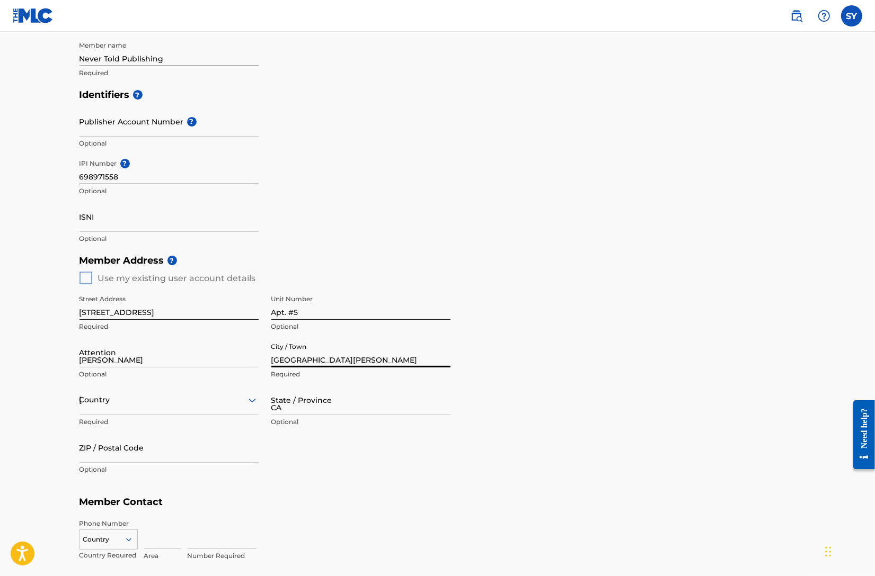
type input "818"
type input "3311740"
type input "jimhanft@gmail.com"
click at [104, 359] on input "Jim Hanft" at bounding box center [168, 352] width 179 height 30
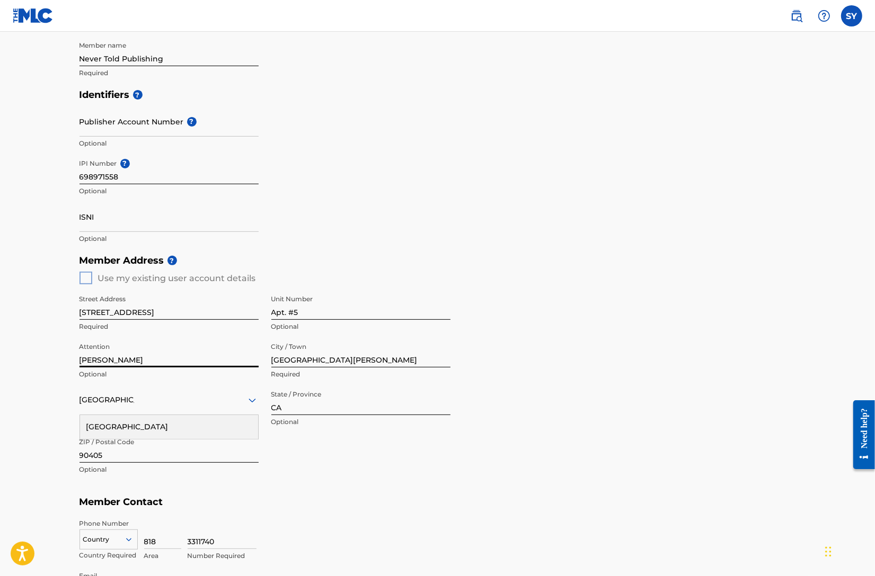
drag, startPoint x: 104, startPoint y: 359, endPoint x: 82, endPoint y: 361, distance: 22.4
click at [104, 359] on input "Jim Hanft" at bounding box center [168, 352] width 179 height 30
drag, startPoint x: 632, startPoint y: 341, endPoint x: 379, endPoint y: 339, distance: 252.7
click at [626, 341] on div "Member Address ? Use my existing user account details Street Address 2624 5th S…" at bounding box center [437, 371] width 716 height 242
click at [292, 313] on input "Apt. #5" at bounding box center [360, 305] width 179 height 30
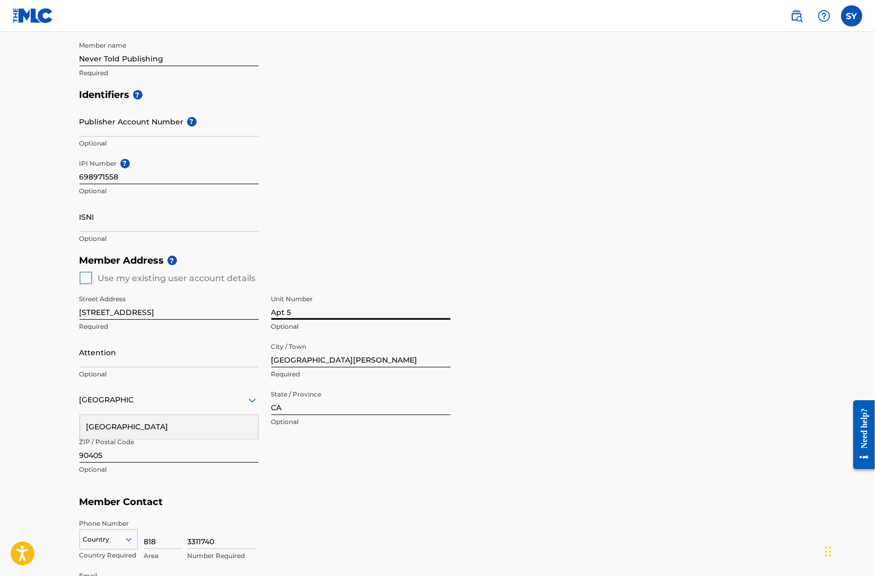
type input "Apt 5"
drag, startPoint x: 532, startPoint y: 253, endPoint x: 526, endPoint y: 256, distance: 7.4
click at [529, 255] on h5 "Member Address ?" at bounding box center [437, 261] width 716 height 23
click at [231, 312] on input "[STREET_ADDRESS]" at bounding box center [168, 305] width 179 height 30
type input "[STREET_ADDRESS]"
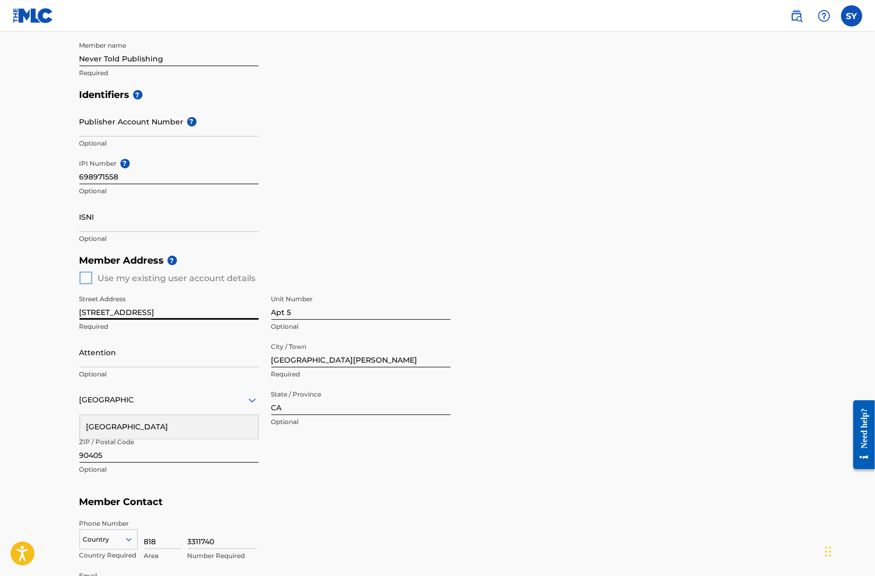
click at [396, 275] on div "Member Address ? Use my existing user account details Street Address 2624 5th S…" at bounding box center [437, 371] width 716 height 242
click at [300, 465] on div "Street Address 2624 5th St Required Unit Number Apt 5 Optional Attention Option…" at bounding box center [264, 384] width 371 height 201
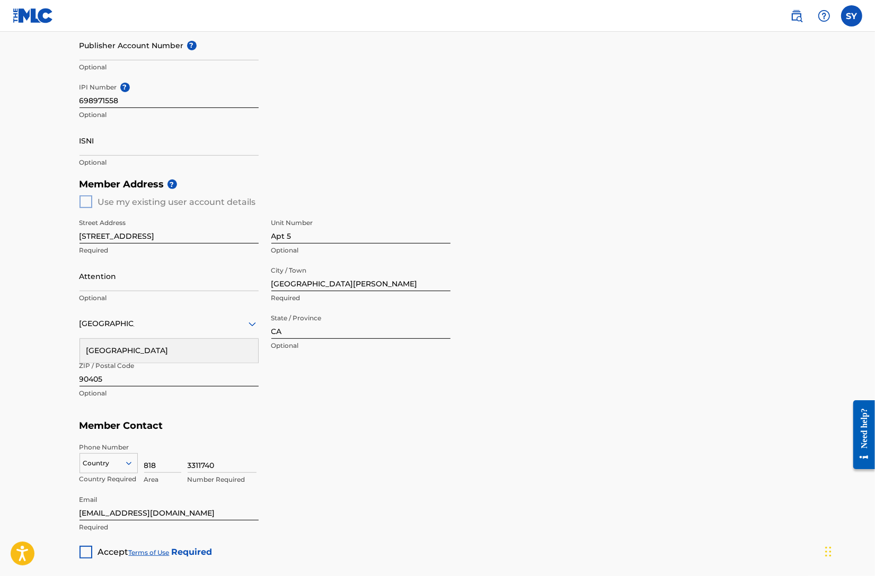
click at [127, 466] on div "Country" at bounding box center [108, 461] width 58 height 16
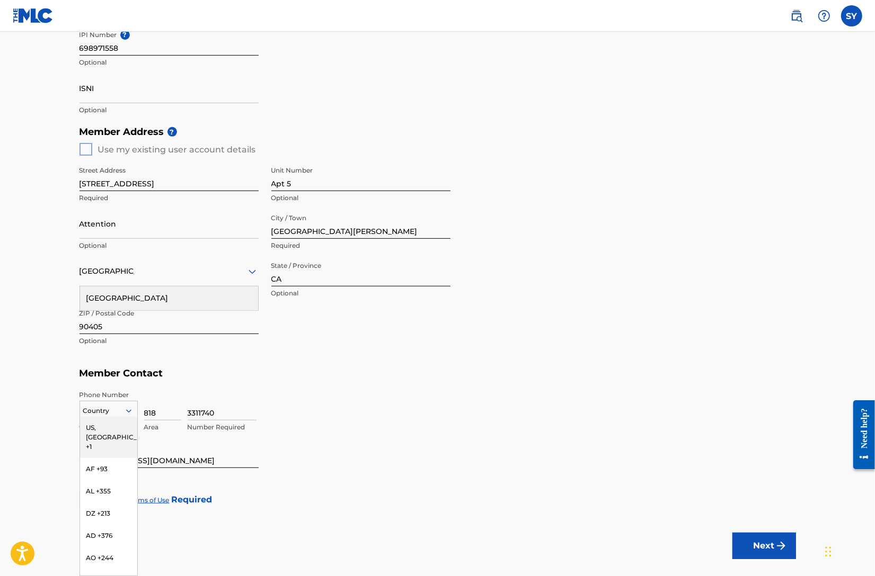
click at [119, 423] on div "US, [GEOGRAPHIC_DATA] +1" at bounding box center [108, 437] width 57 height 41
click at [84, 502] on div at bounding box center [85, 500] width 13 height 13
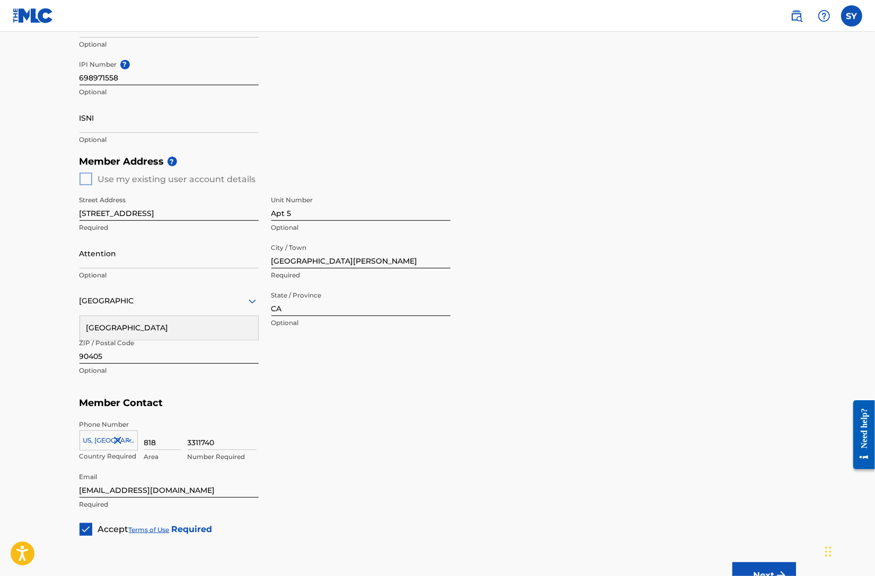
scroll to position [324, 0]
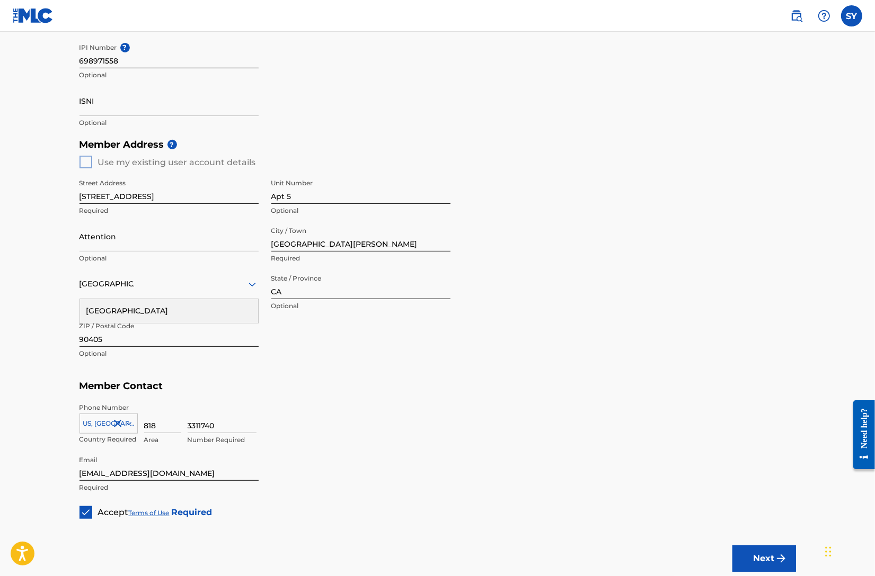
click at [760, 552] on button "Next" at bounding box center [764, 559] width 64 height 26
click at [113, 298] on div "Country" at bounding box center [168, 284] width 179 height 30
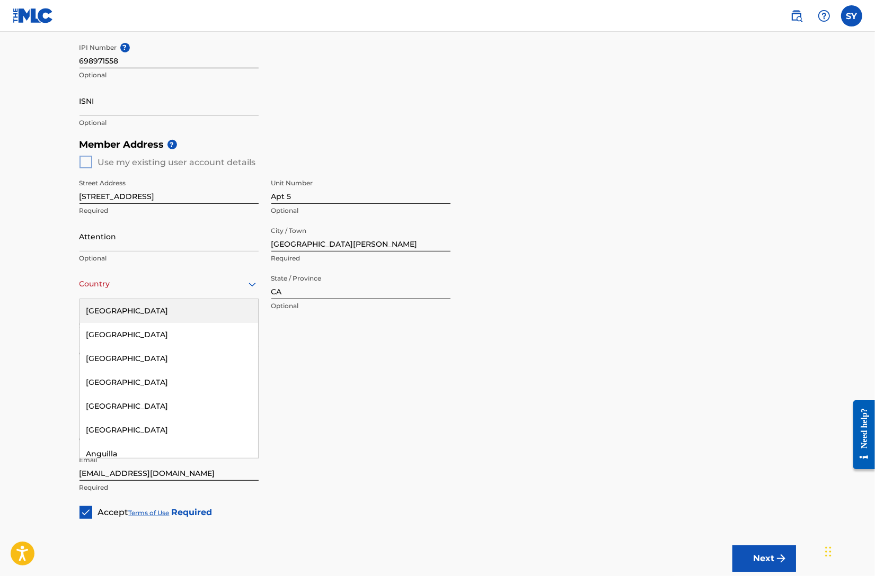
click at [113, 305] on div "[GEOGRAPHIC_DATA]" at bounding box center [169, 311] width 178 height 24
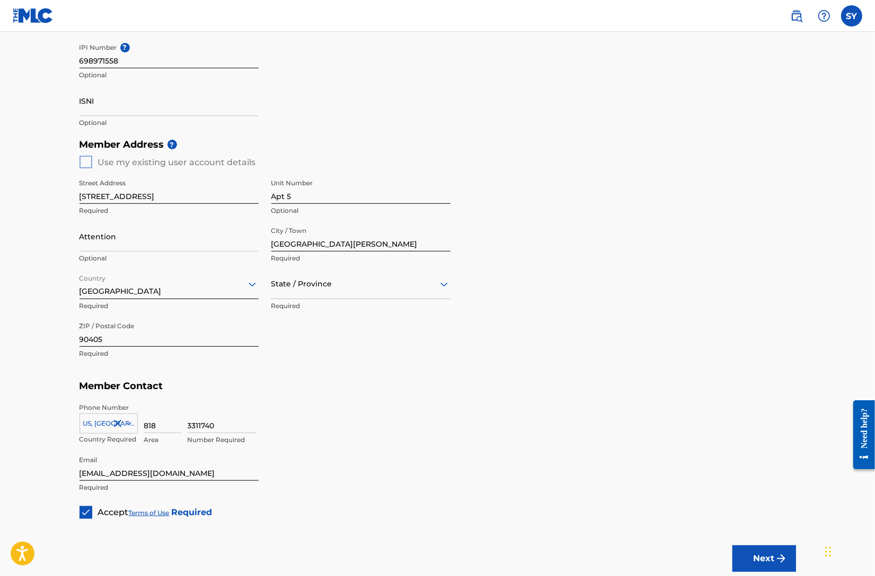
click at [349, 298] on div "State / Province" at bounding box center [360, 284] width 179 height 30
click at [339, 422] on div "[US_STATE]" at bounding box center [361, 431] width 178 height 24
click at [495, 419] on div "3311740 Number Required" at bounding box center [492, 427] width 608 height 48
click at [761, 574] on div "Next" at bounding box center [764, 558] width 64 height 79
click at [766, 563] on button "Next" at bounding box center [764, 559] width 64 height 26
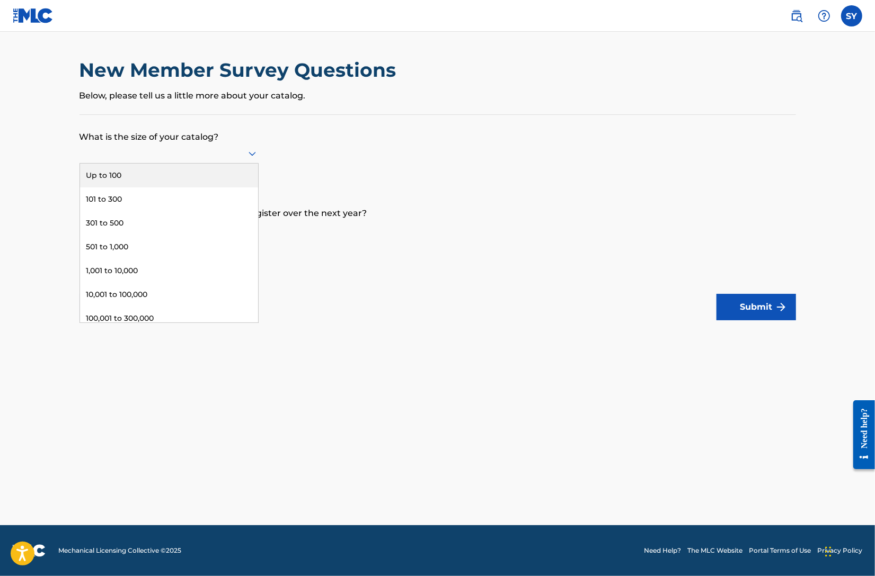
click at [151, 157] on div at bounding box center [168, 153] width 179 height 13
click at [150, 172] on div "Up to 100" at bounding box center [169, 176] width 178 height 24
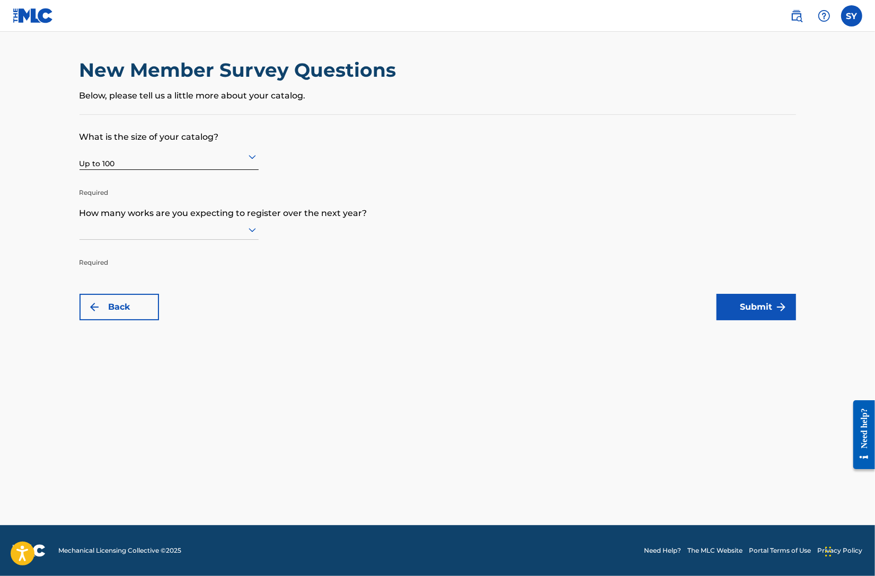
click at [180, 234] on div at bounding box center [168, 229] width 179 height 13
click at [182, 252] on div "Up to 100" at bounding box center [169, 252] width 178 height 24
click at [785, 308] on img "submit" at bounding box center [781, 307] width 13 height 13
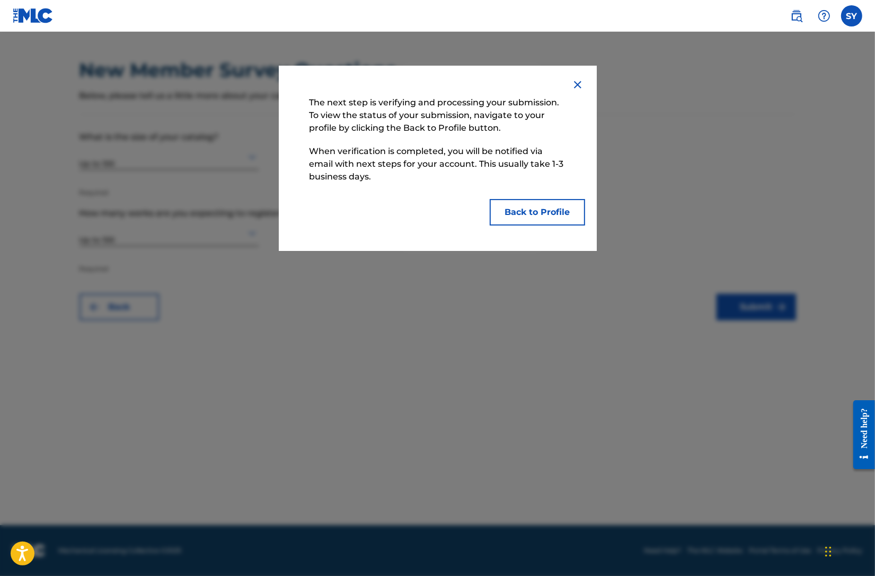
click at [537, 218] on button "Back to Profile" at bounding box center [537, 212] width 95 height 26
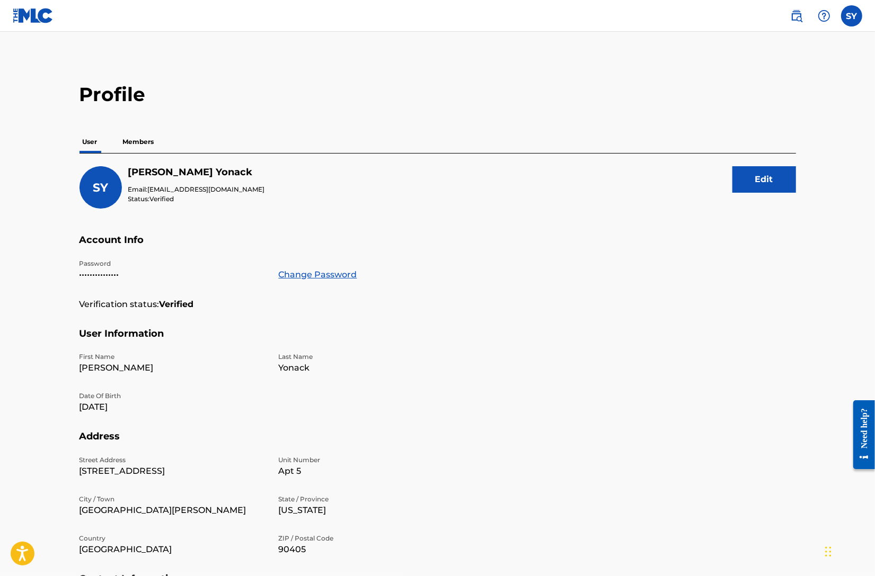
click at [852, 18] on label at bounding box center [851, 15] width 21 height 21
click at [851, 16] on input "SY Samantha Yonack info@wearejimandsam.com Notification Preferences Profile Log…" at bounding box center [851, 16] width 0 height 0
click at [260, 48] on main "Profile User Members SY Samantha Yonack Email: info@wearejimandsam.com Status: …" at bounding box center [437, 347] width 875 height 630
click at [858, 19] on label at bounding box center [851, 15] width 21 height 21
click at [851, 16] on input "SY Samantha Yonack info@wearejimandsam.com Notification Preferences Profile Log…" at bounding box center [851, 16] width 0 height 0
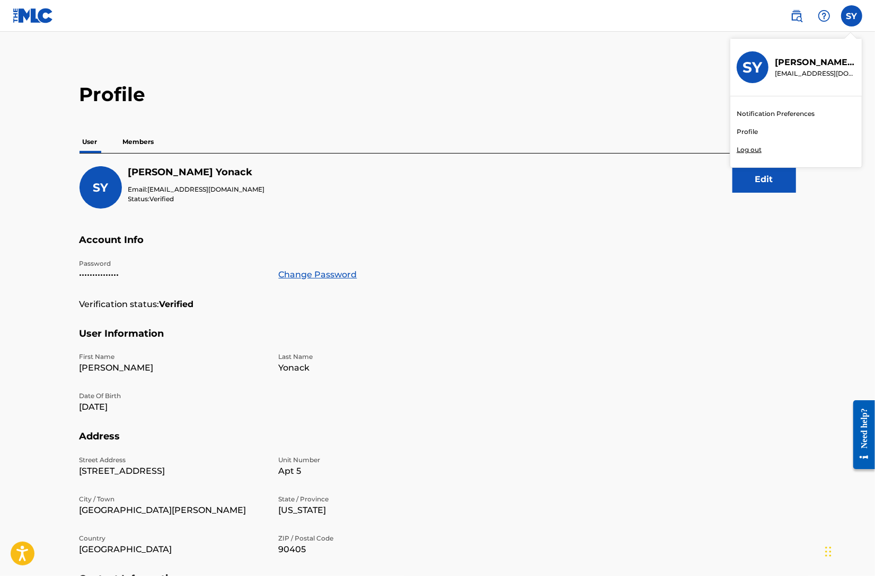
click at [743, 134] on link "Profile" at bounding box center [746, 132] width 21 height 10
click at [859, 22] on label at bounding box center [851, 15] width 21 height 21
click at [851, 16] on input "SY Samantha Yonack info@wearejimandsam.com Notification Preferences Profile Log…" at bounding box center [851, 16] width 0 height 0
click at [748, 128] on link "Profile" at bounding box center [746, 132] width 21 height 10
click at [147, 138] on p "Members" at bounding box center [139, 142] width 38 height 22
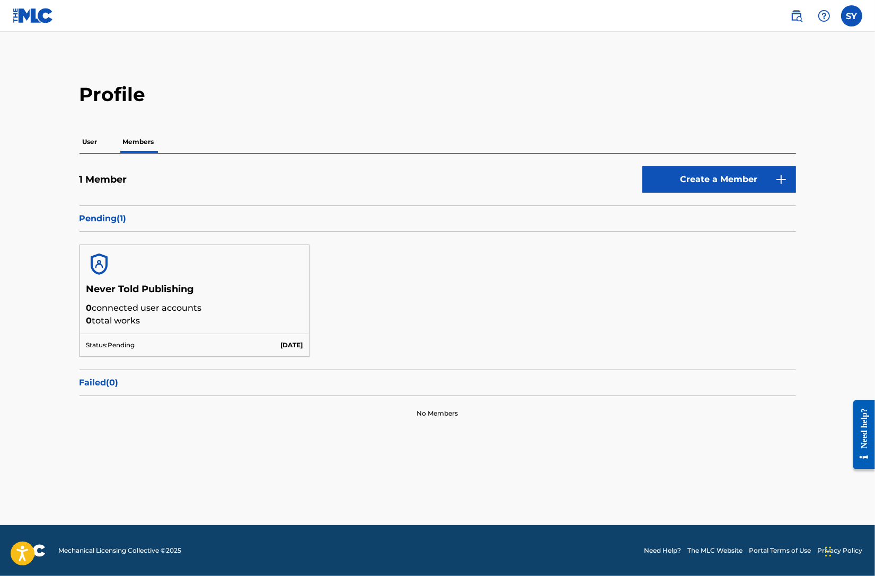
click at [119, 145] on div "User Members" at bounding box center [437, 142] width 716 height 22
click at [676, 171] on link "Create a Member" at bounding box center [719, 179] width 154 height 26
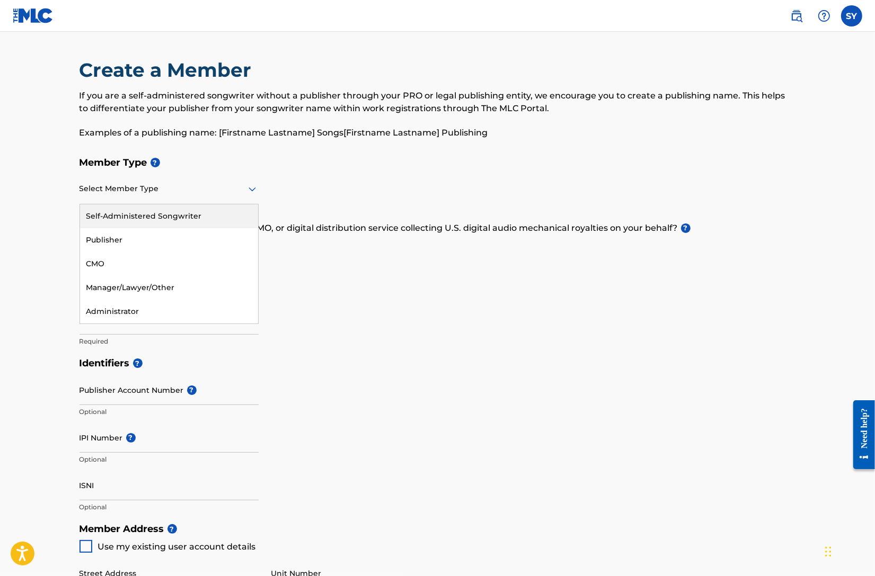
click at [172, 194] on div at bounding box center [168, 188] width 179 height 13
click at [176, 215] on div "Self-Administered Songwriter" at bounding box center [169, 216] width 178 height 24
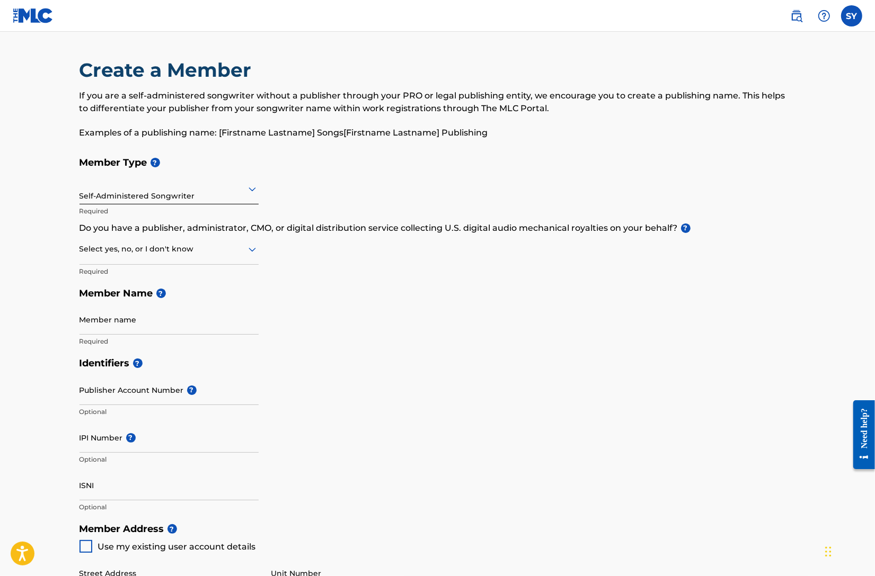
click at [163, 251] on div at bounding box center [168, 249] width 179 height 13
click at [618, 271] on div "Member Type ? Self-Administered Songwriter Required Do you have a publisher, ad…" at bounding box center [437, 252] width 716 height 201
click at [587, 237] on div "Member Type ? Self-Administered Songwriter Required Do you have a publisher, ad…" at bounding box center [437, 252] width 716 height 201
click at [587, 229] on p "Do you have a publisher, administrator, CMO, or digital distribution service co…" at bounding box center [437, 228] width 716 height 13
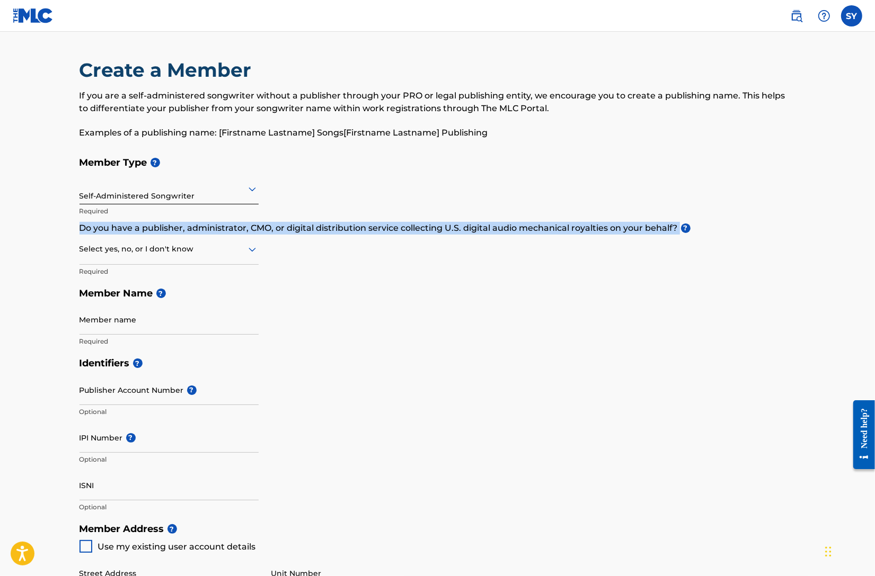
click at [587, 229] on p "Do you have a publisher, administrator, CMO, or digital distribution service co…" at bounding box center [437, 228] width 716 height 13
copy p "Do you have a publisher, administrator, CMO, or digital distribution service co…"
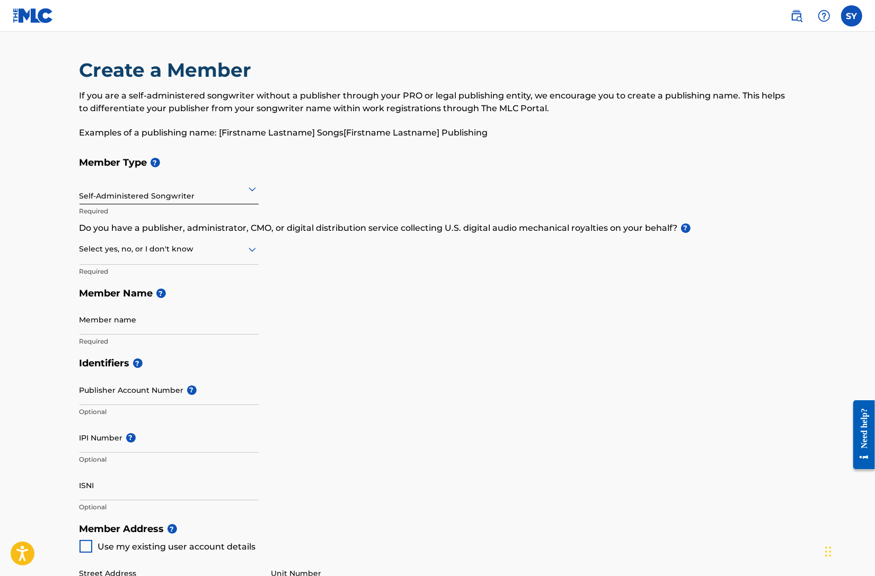
click at [143, 246] on div at bounding box center [168, 249] width 179 height 13
click at [137, 272] on div "Yes" at bounding box center [169, 277] width 178 height 24
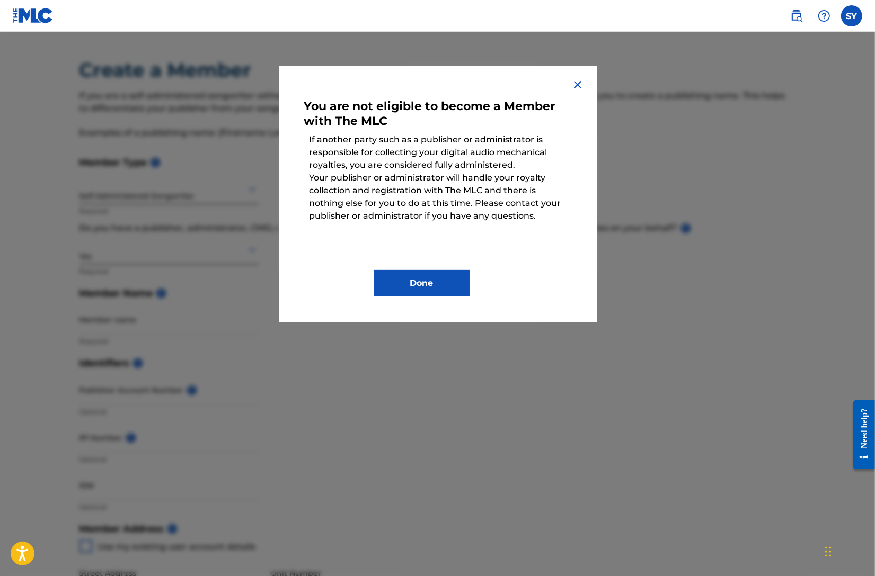
click at [583, 81] on img at bounding box center [577, 84] width 13 height 13
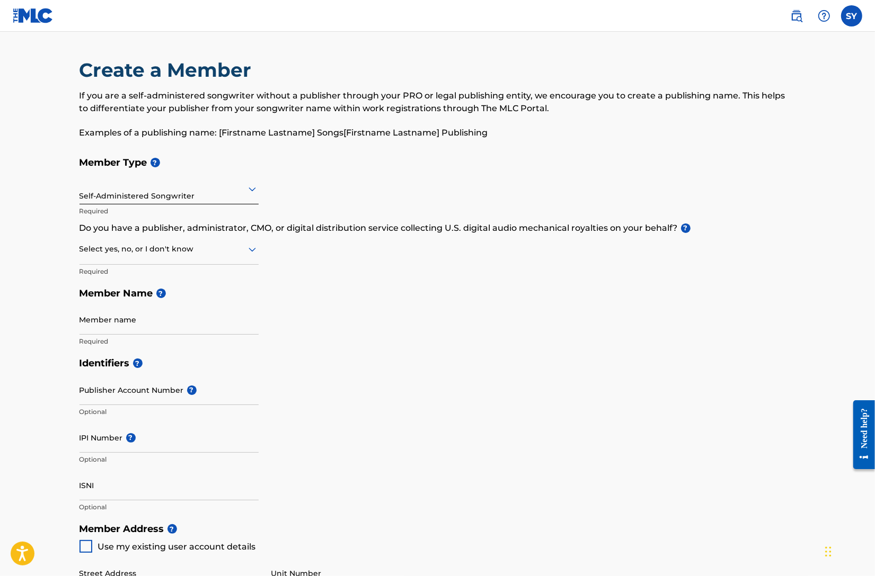
click at [200, 247] on div at bounding box center [168, 249] width 179 height 13
click at [154, 297] on div "No" at bounding box center [169, 301] width 178 height 24
click at [192, 254] on div at bounding box center [168, 249] width 179 height 13
click at [167, 323] on div "I don't know" at bounding box center [169, 325] width 178 height 24
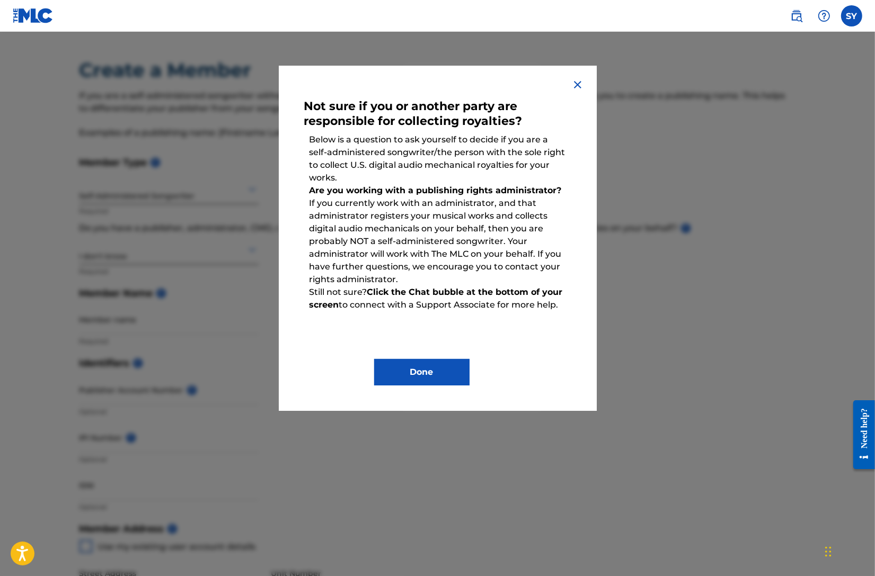
click at [580, 85] on img at bounding box center [577, 84] width 13 height 13
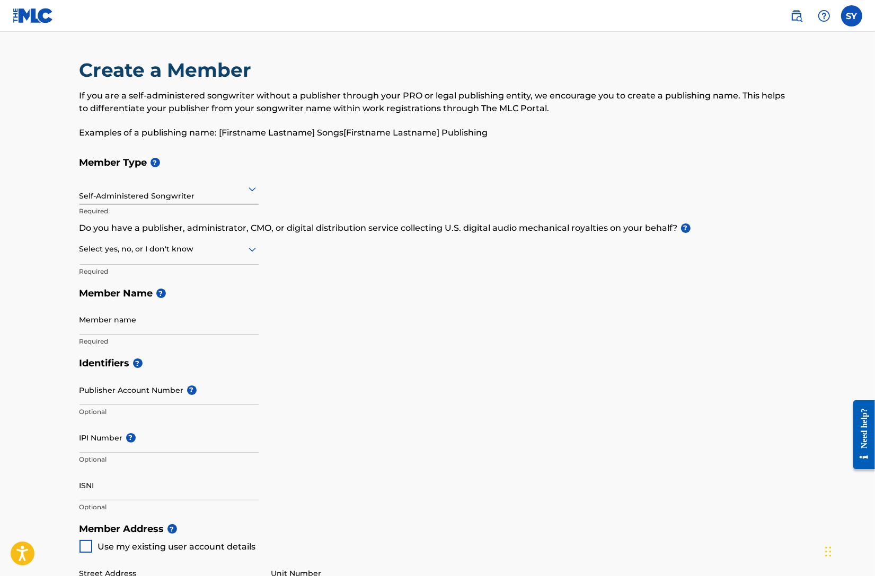
click at [157, 249] on div at bounding box center [168, 249] width 179 height 13
click at [146, 278] on div "Yes" at bounding box center [169, 277] width 178 height 24
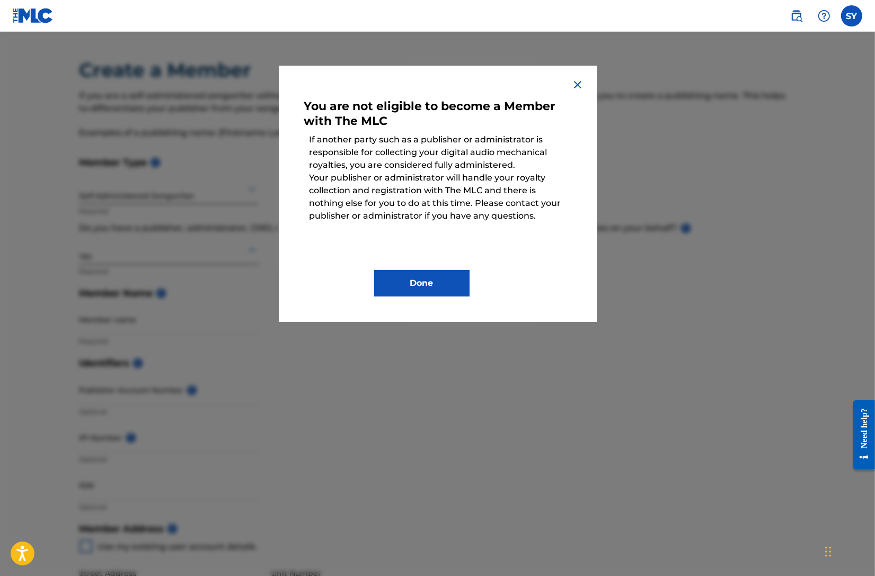
click at [584, 85] on div "You are not eligible to become a Member with The MLC If another party such as a…" at bounding box center [438, 194] width 318 height 256
click at [577, 87] on img at bounding box center [577, 84] width 13 height 13
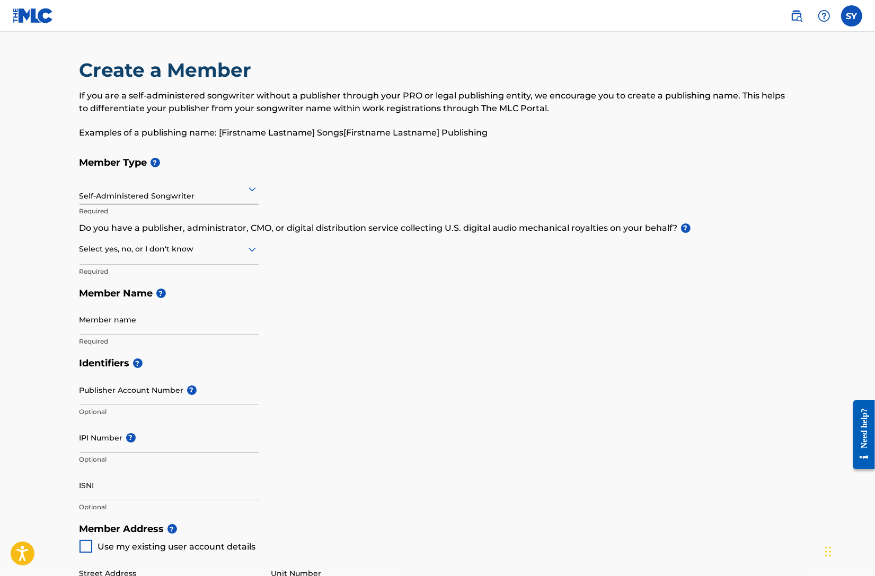
click at [176, 257] on div "Select yes, no, or I don't know" at bounding box center [168, 250] width 179 height 30
click at [162, 272] on div "Yes" at bounding box center [169, 277] width 178 height 24
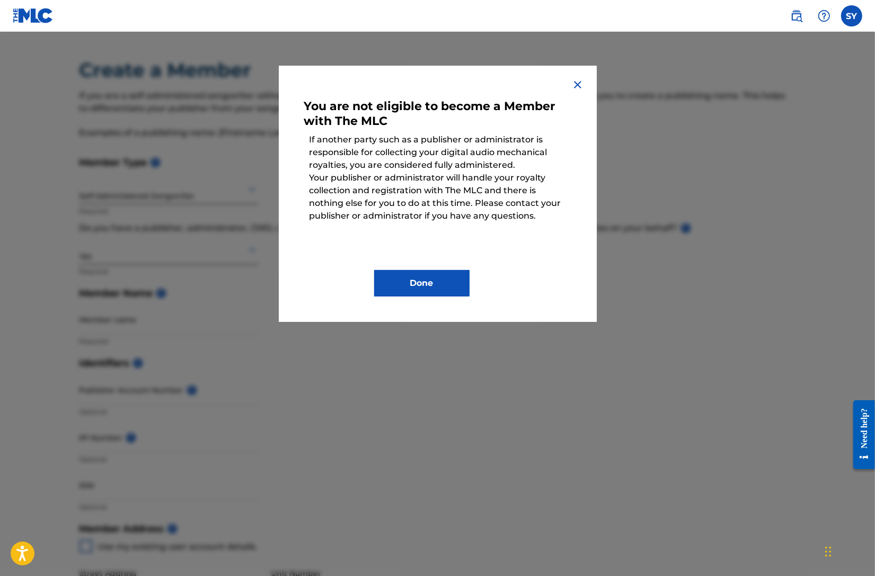
click at [186, 70] on div at bounding box center [437, 320] width 875 height 576
click at [575, 82] on img at bounding box center [577, 84] width 13 height 13
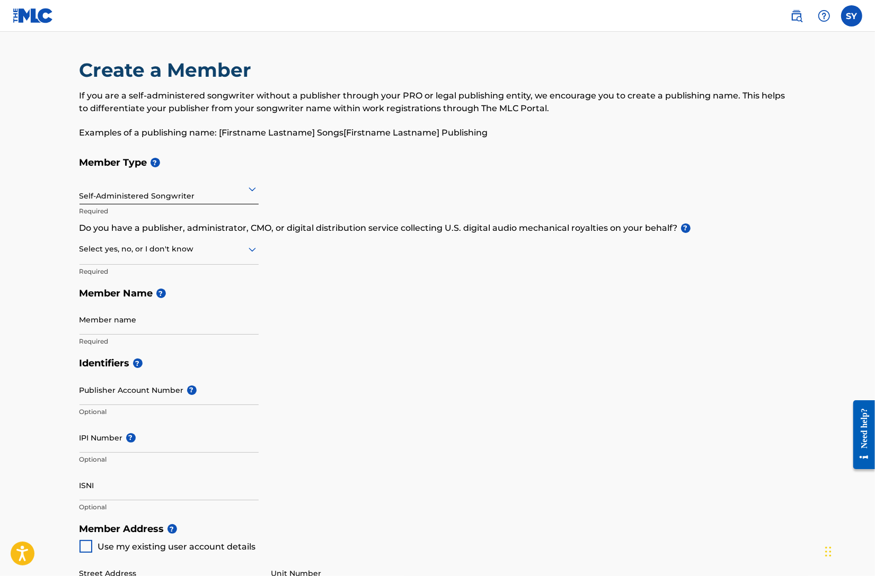
click at [846, 16] on label at bounding box center [851, 15] width 21 height 21
click at [851, 16] on input "SY Samantha Yonack info@wearejimandsam.com Notification Preferences Profile Log…" at bounding box center [851, 16] width 0 height 0
click at [753, 130] on link "Profile" at bounding box center [746, 132] width 21 height 10
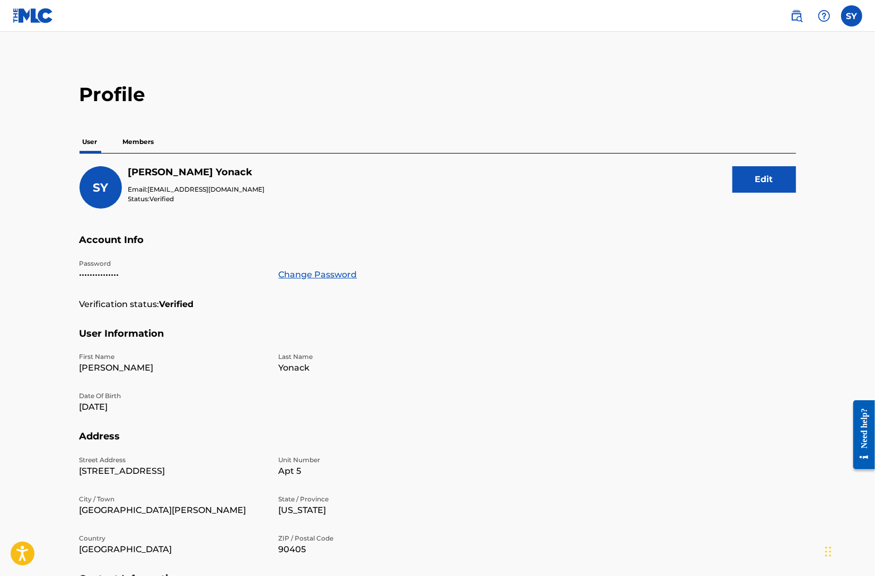
click at [125, 148] on p "Members" at bounding box center [139, 142] width 38 height 22
